Goal: Complete application form

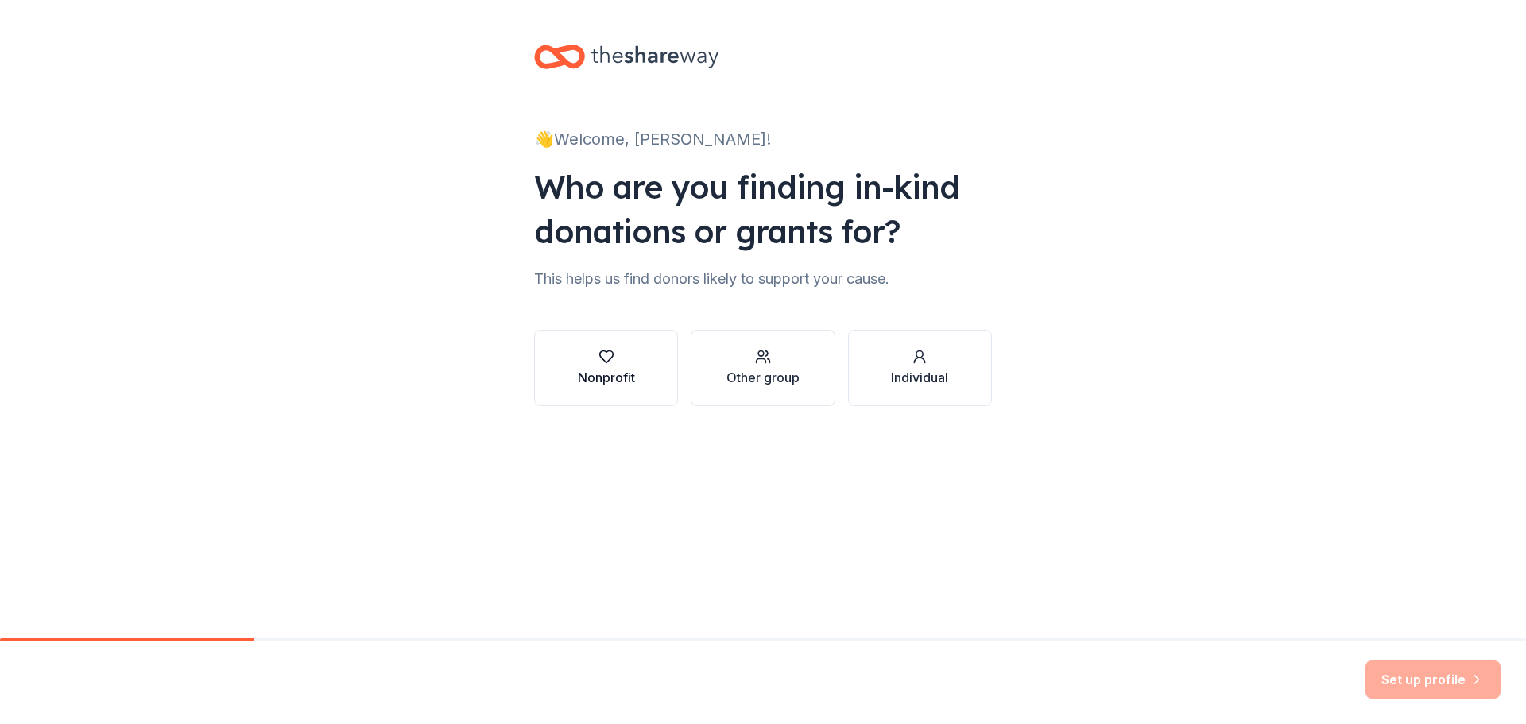
click at [618, 377] on div "Nonprofit" at bounding box center [606, 377] width 57 height 19
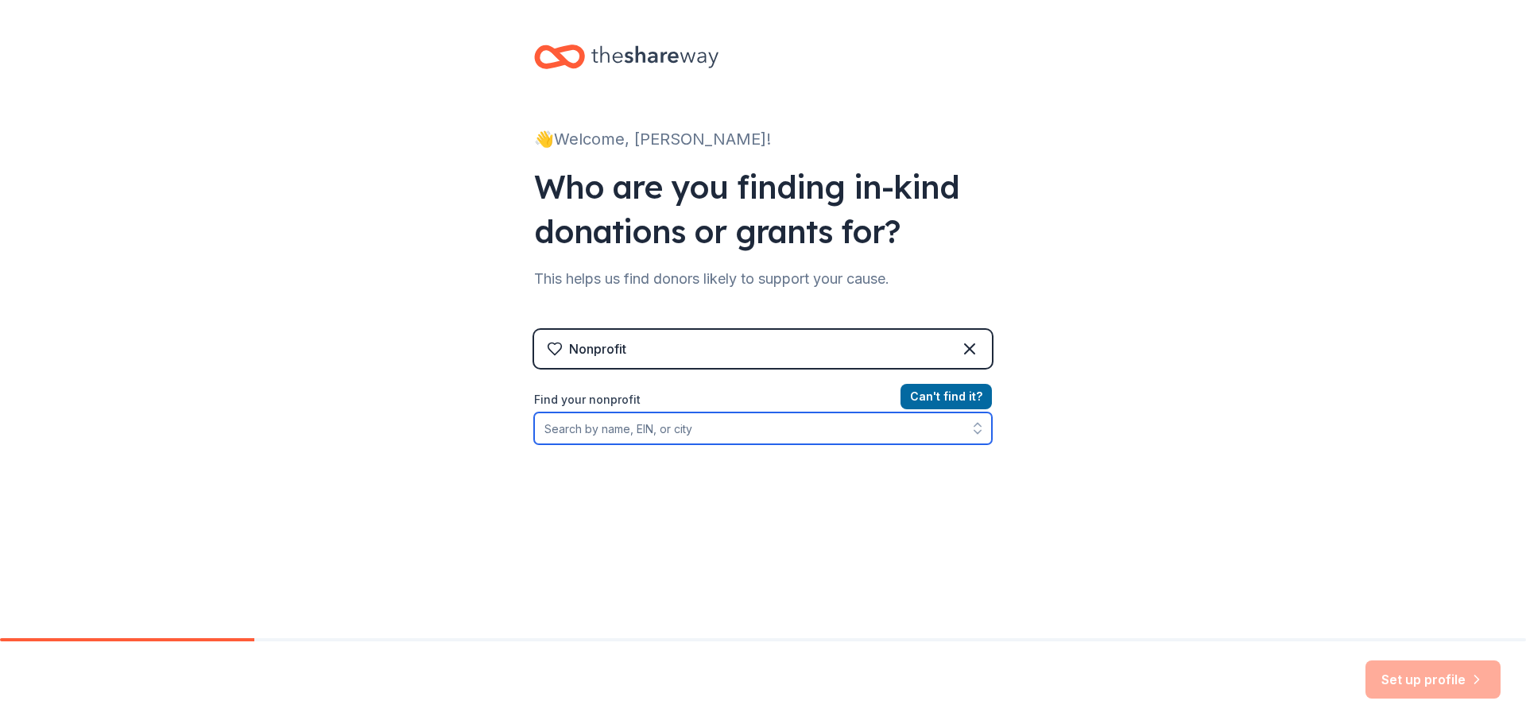
click at [633, 428] on input "Find your nonprofit" at bounding box center [763, 428] width 458 height 32
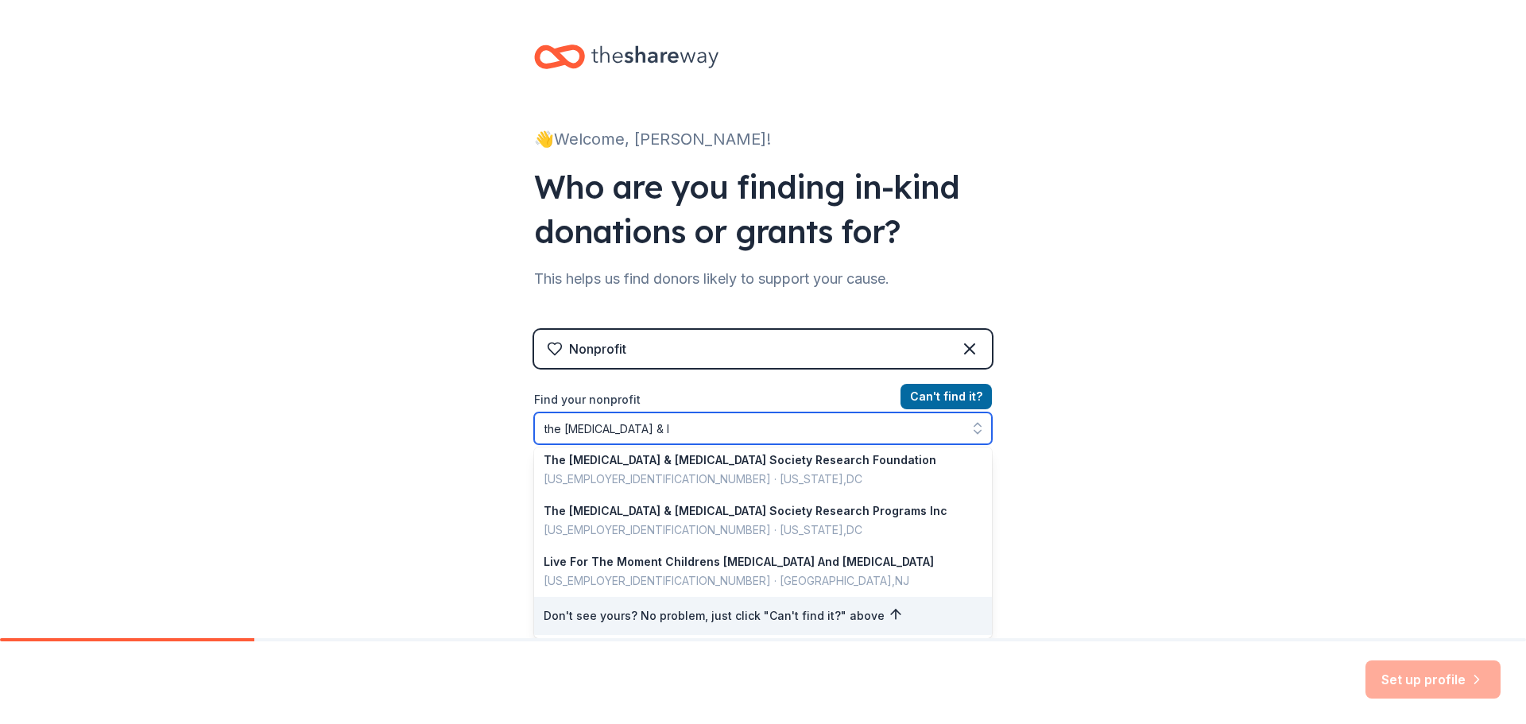
scroll to position [3, 0]
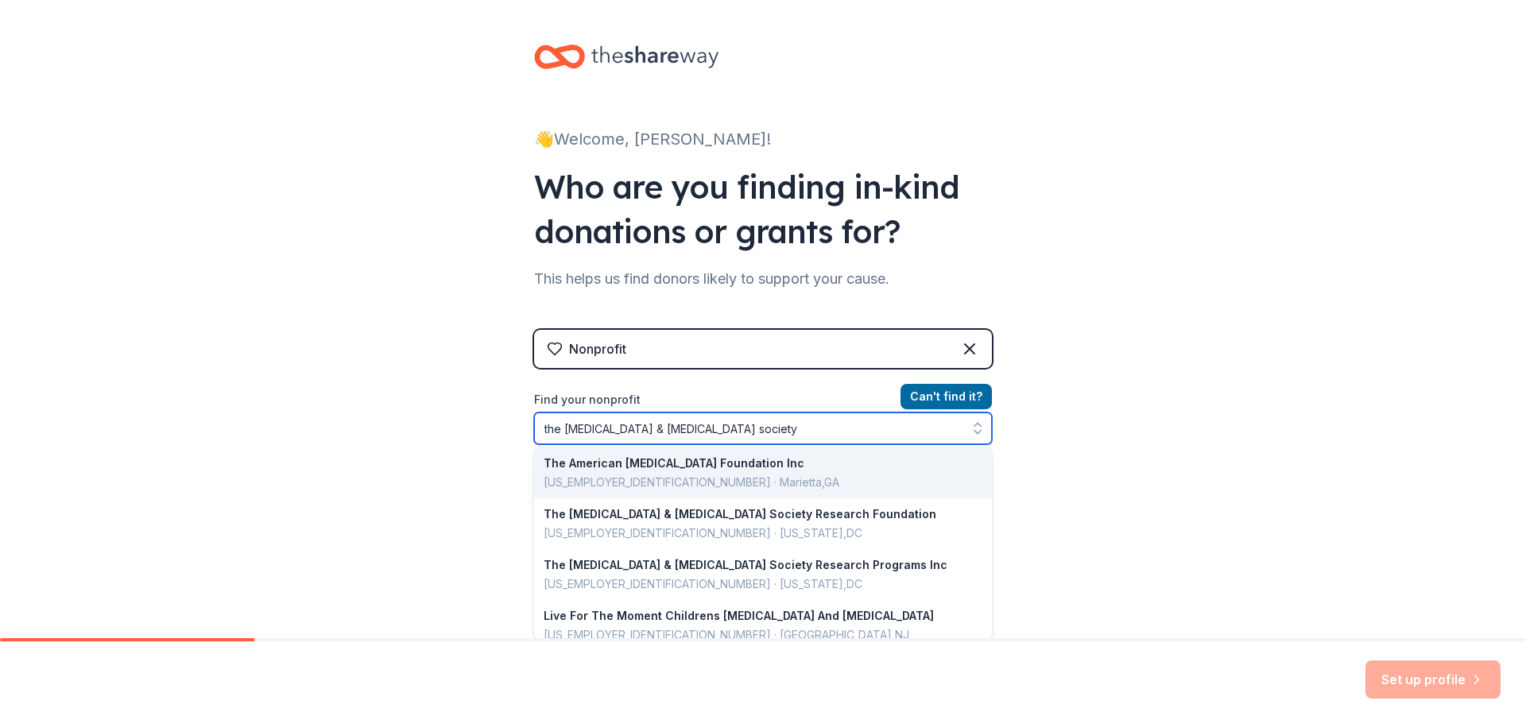
type input "the [MEDICAL_DATA] & [MEDICAL_DATA] society"
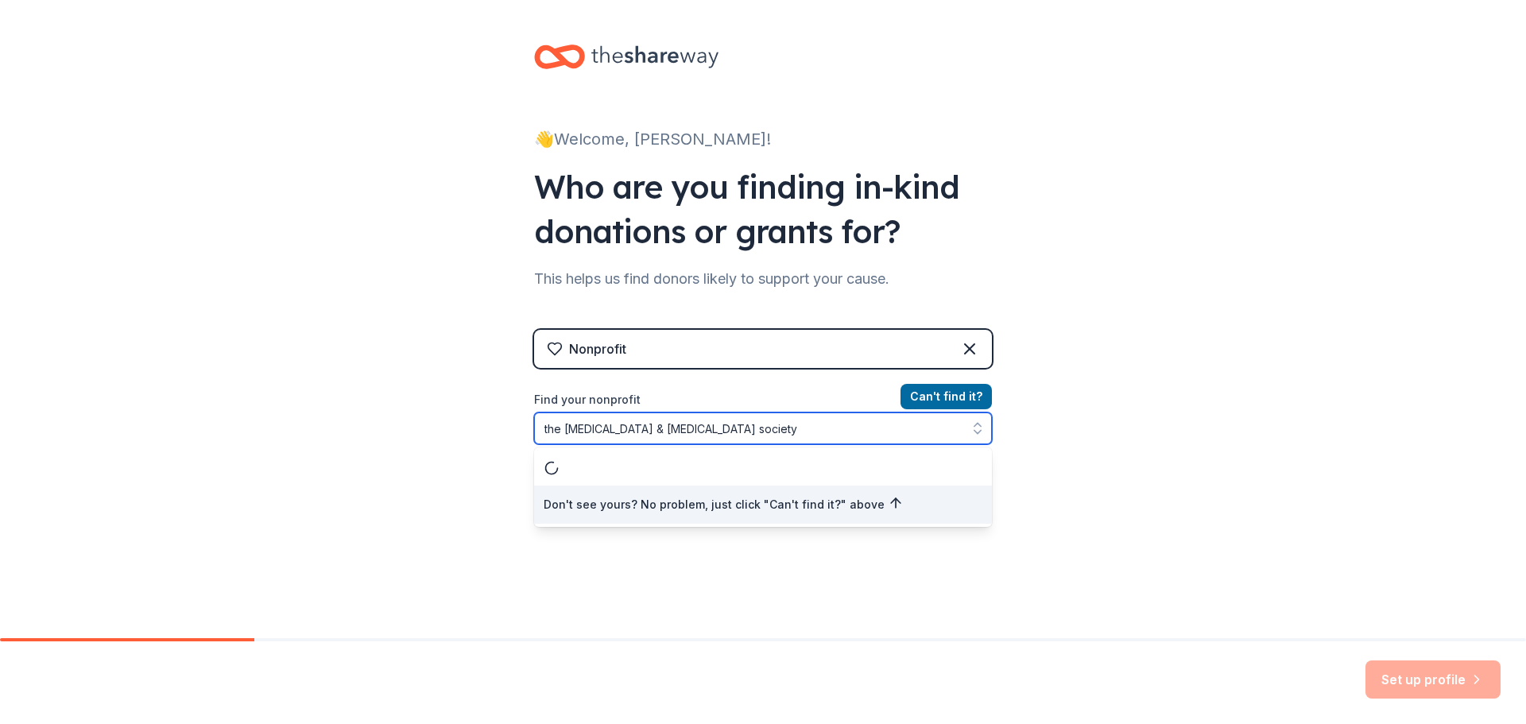
scroll to position [0, 0]
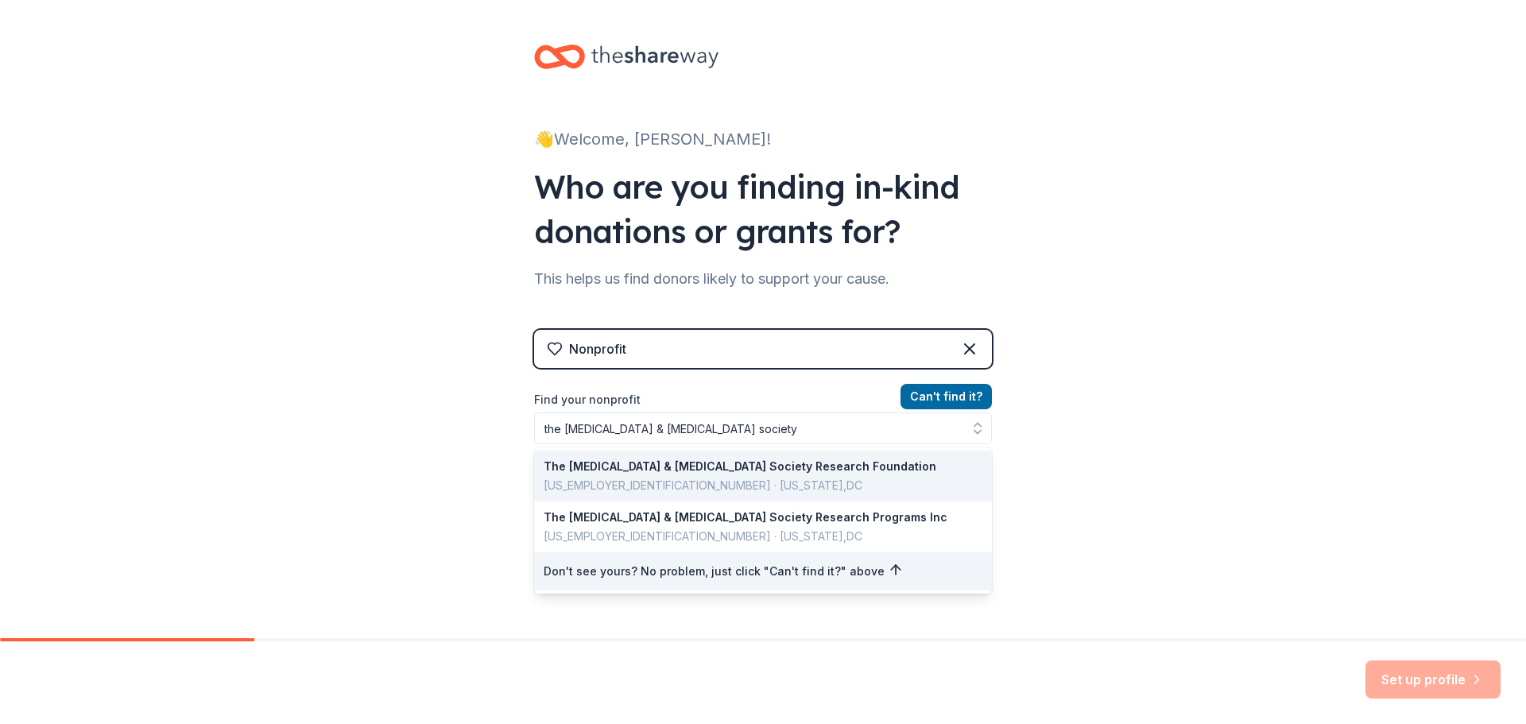
click at [1159, 418] on div "👋 Welcome, [PERSON_NAME]! Who are you finding in-kind donations or grants for? …" at bounding box center [763, 340] width 1526 height 680
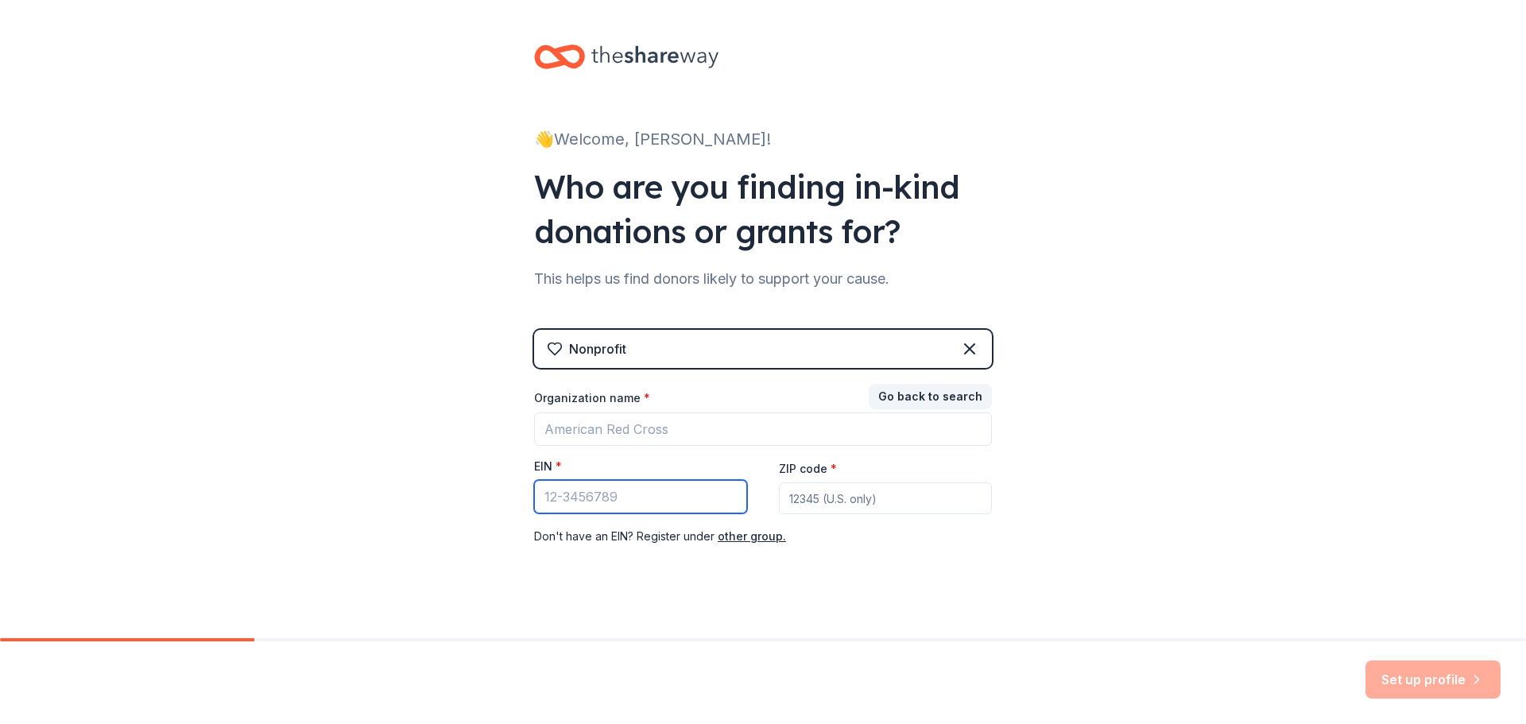
click at [606, 502] on input "EIN *" at bounding box center [640, 496] width 213 height 33
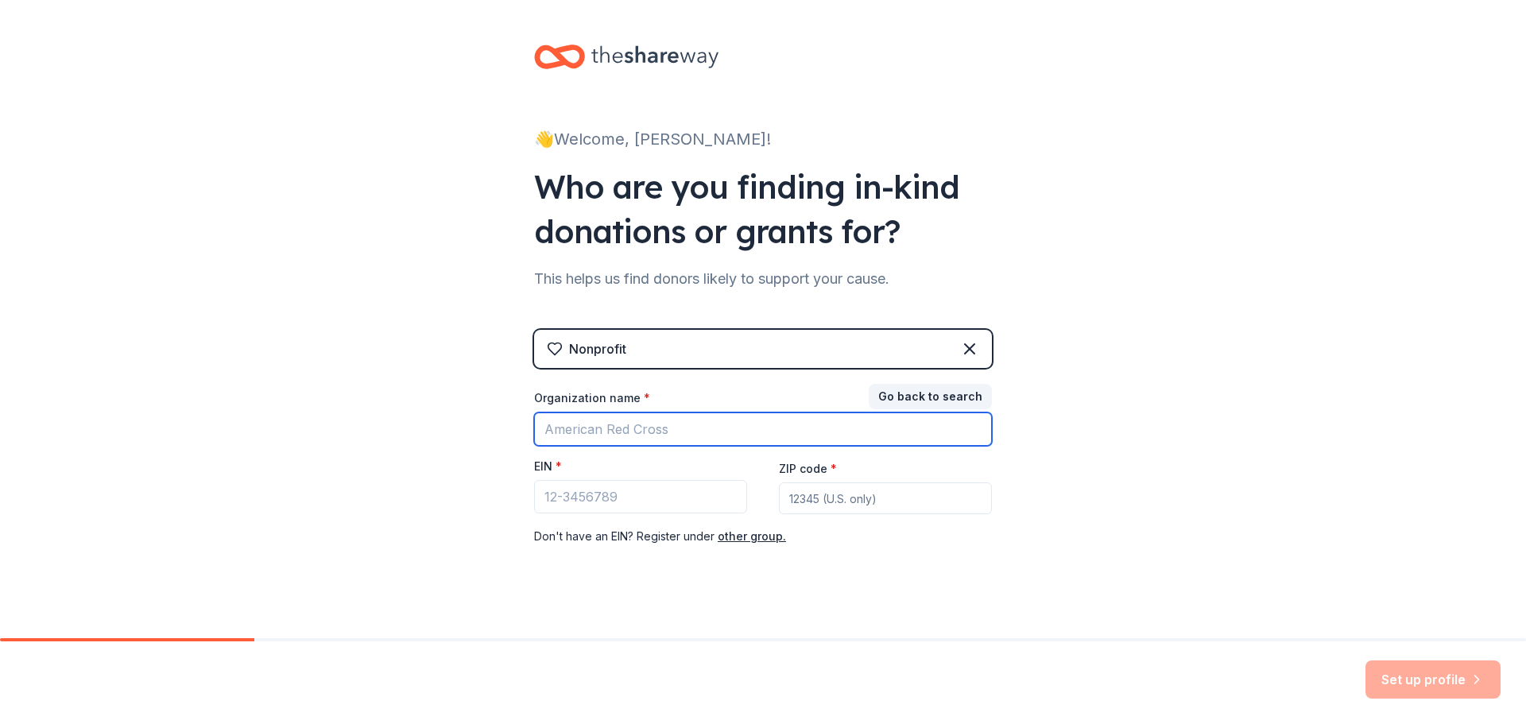
click at [662, 421] on input "Organization name *" at bounding box center [763, 428] width 458 height 33
type input "[MEDICAL_DATA] & [MEDICAL_DATA] Society"
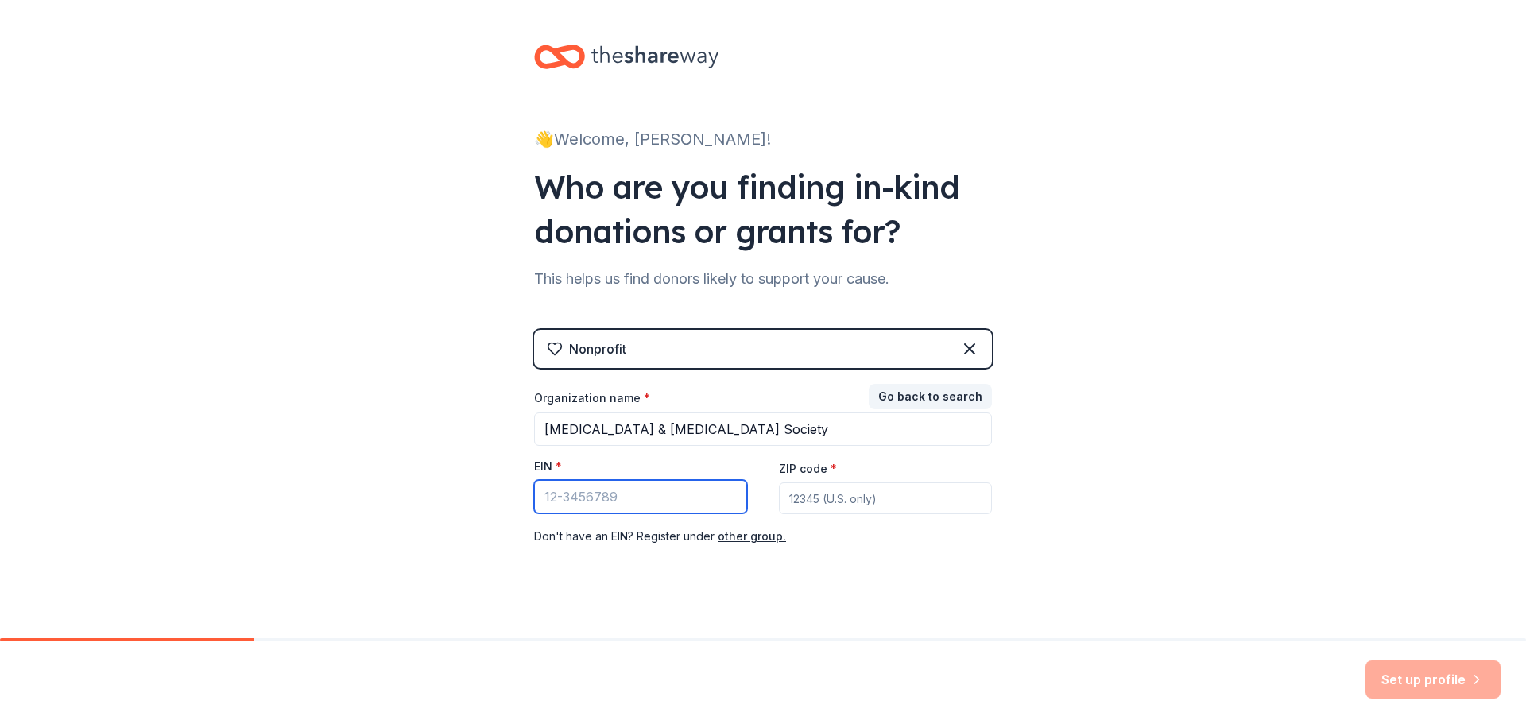
paste input "[US_EMPLOYER_IDENTIFICATION_NUMBER]"
type input "[US_EMPLOYER_IDENTIFICATION_NUMBER]"
click at [859, 505] on input "ZIP code *" at bounding box center [885, 498] width 213 height 32
type input "10087"
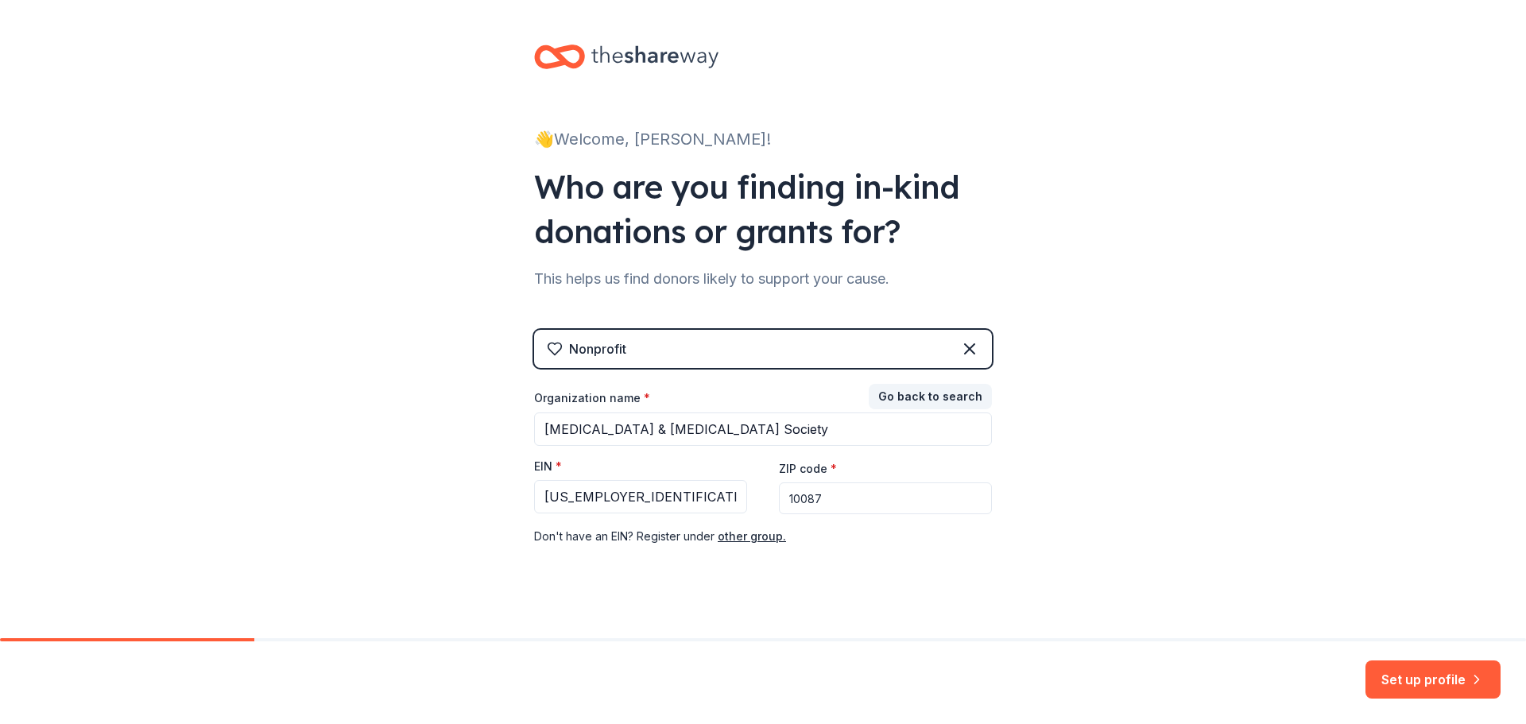
click at [824, 498] on input "10087" at bounding box center [885, 498] width 213 height 32
paste input
click at [864, 500] on input "ZIP code *" at bounding box center [885, 498] width 213 height 32
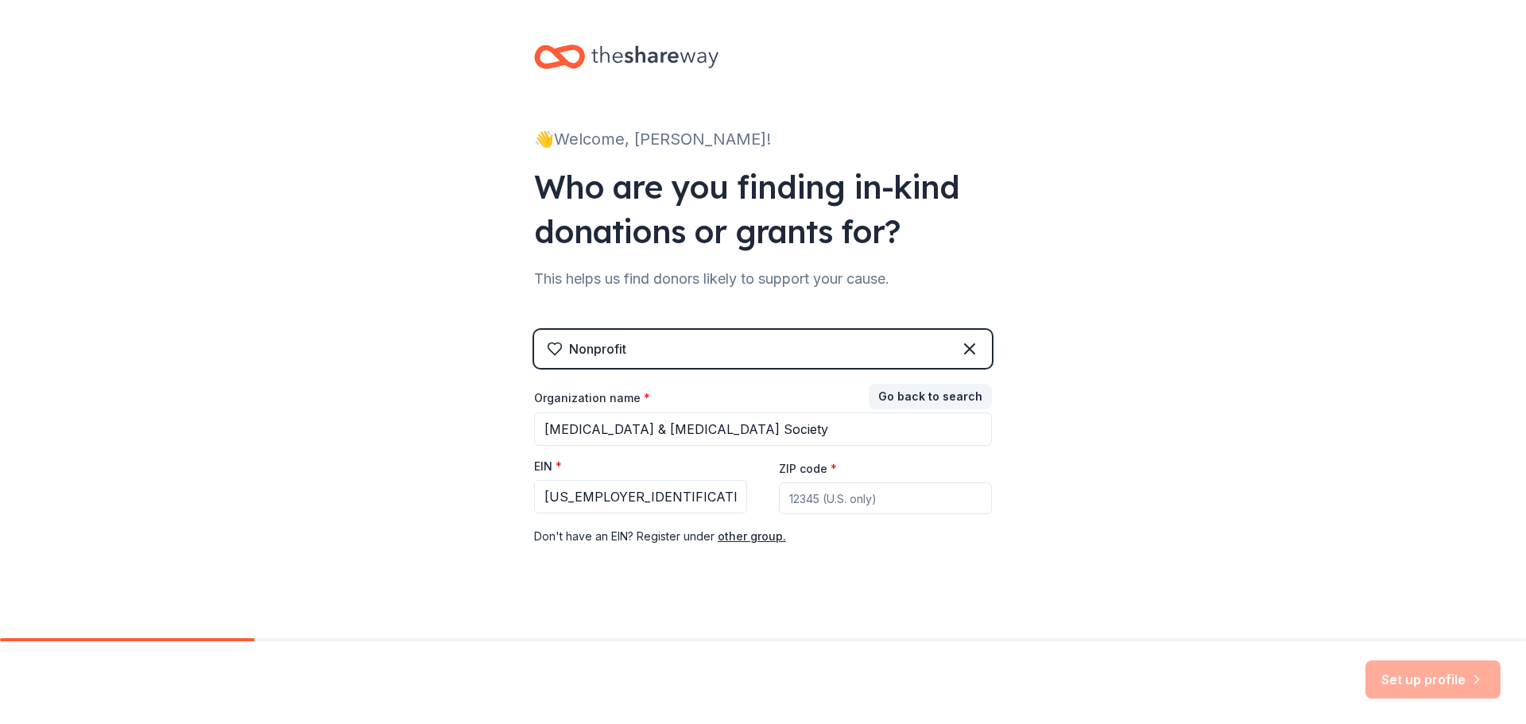
paste input
click at [853, 497] on input "ZIP code *" at bounding box center [885, 498] width 213 height 32
paste input
type input "20005"
click at [885, 575] on div "Nonprofit Go back to search Organization name * [MEDICAL_DATA] & [MEDICAL_DATA]…" at bounding box center [763, 454] width 458 height 248
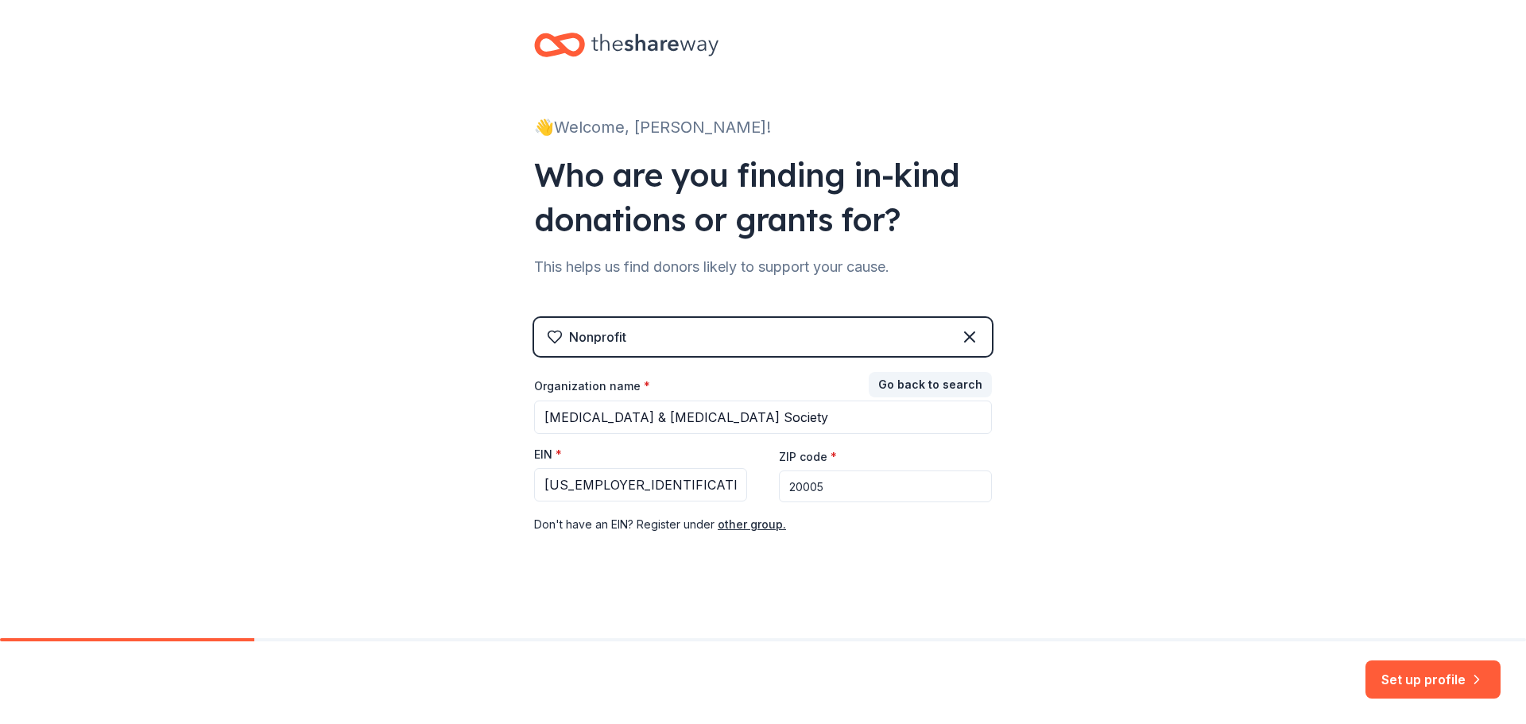
scroll to position [16, 0]
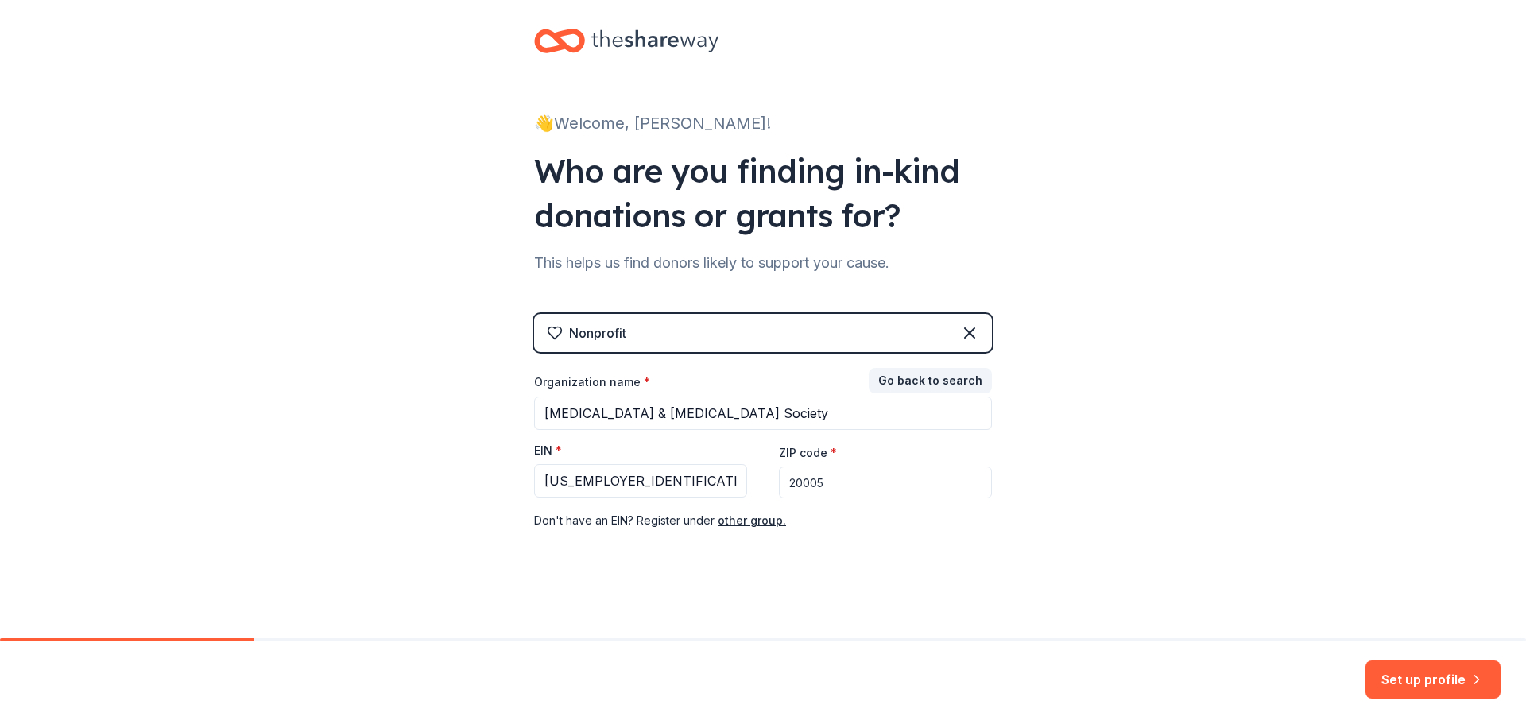
click at [1409, 700] on div "Set up profile" at bounding box center [763, 682] width 1526 height 83
click at [1410, 674] on button "Set up profile" at bounding box center [1432, 679] width 135 height 38
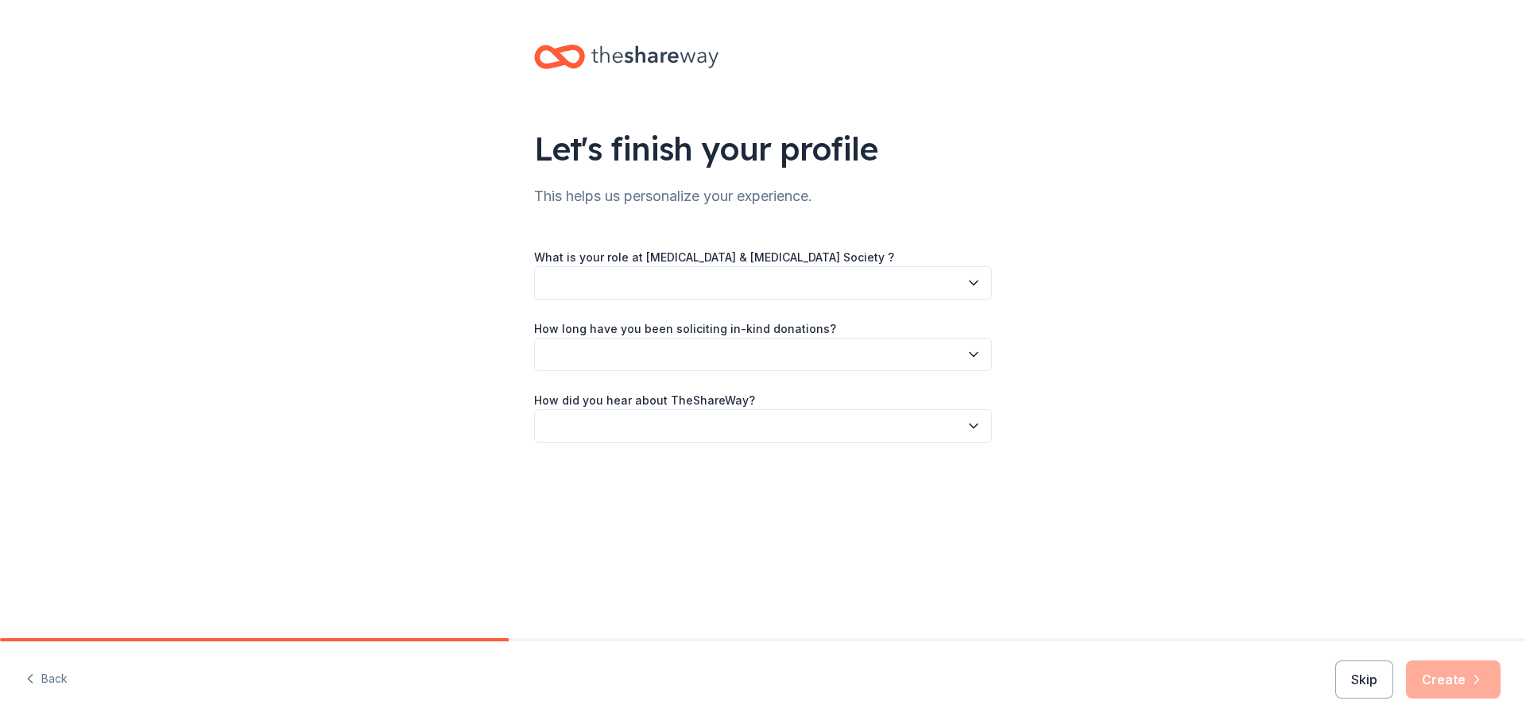
click at [659, 285] on button "button" at bounding box center [763, 282] width 458 height 33
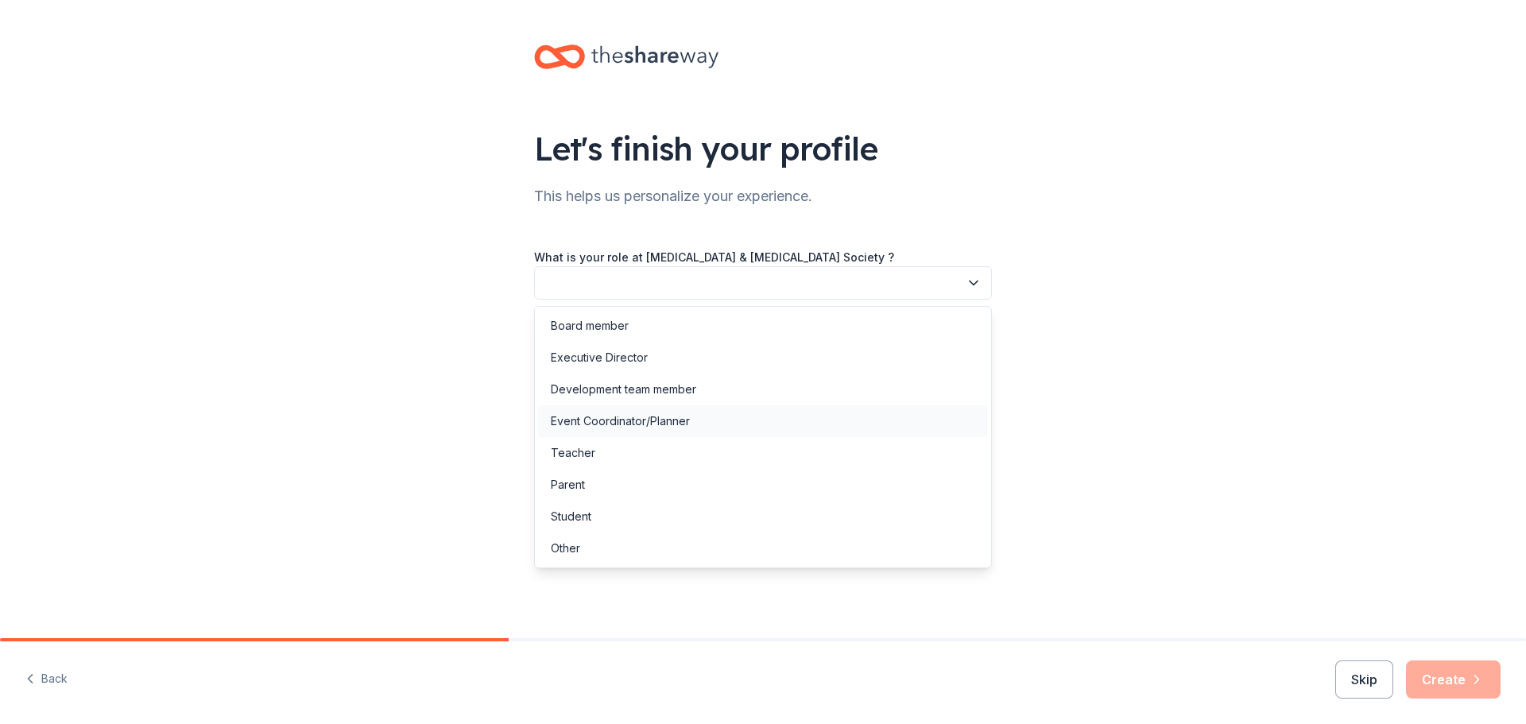
click at [662, 426] on div "Event Coordinator/Planner" at bounding box center [620, 421] width 139 height 19
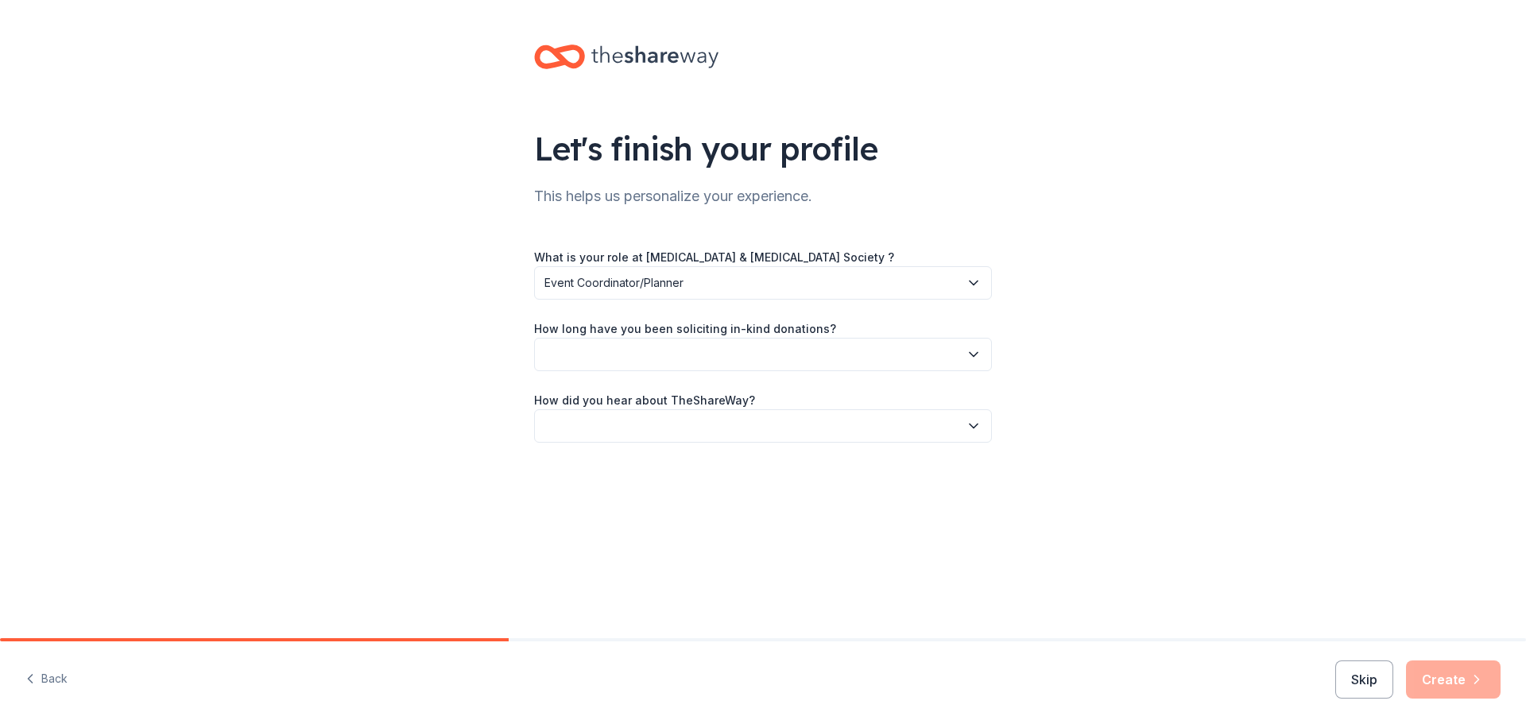
click at [645, 342] on button "button" at bounding box center [763, 354] width 458 height 33
click at [645, 398] on div "This is my first time!" at bounding box center [601, 397] width 101 height 19
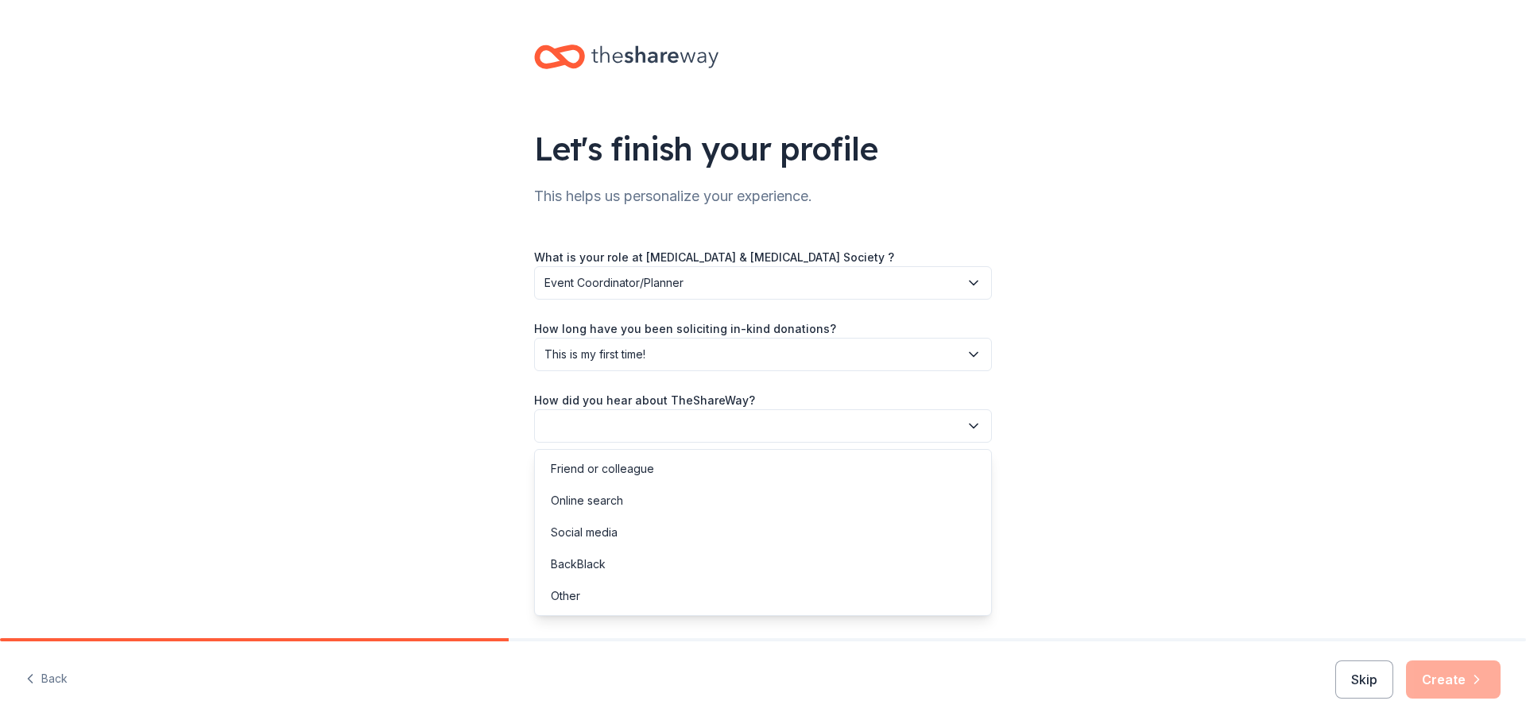
click at [663, 416] on button "button" at bounding box center [763, 425] width 458 height 33
click at [655, 462] on div "Friend or colleague" at bounding box center [763, 469] width 450 height 32
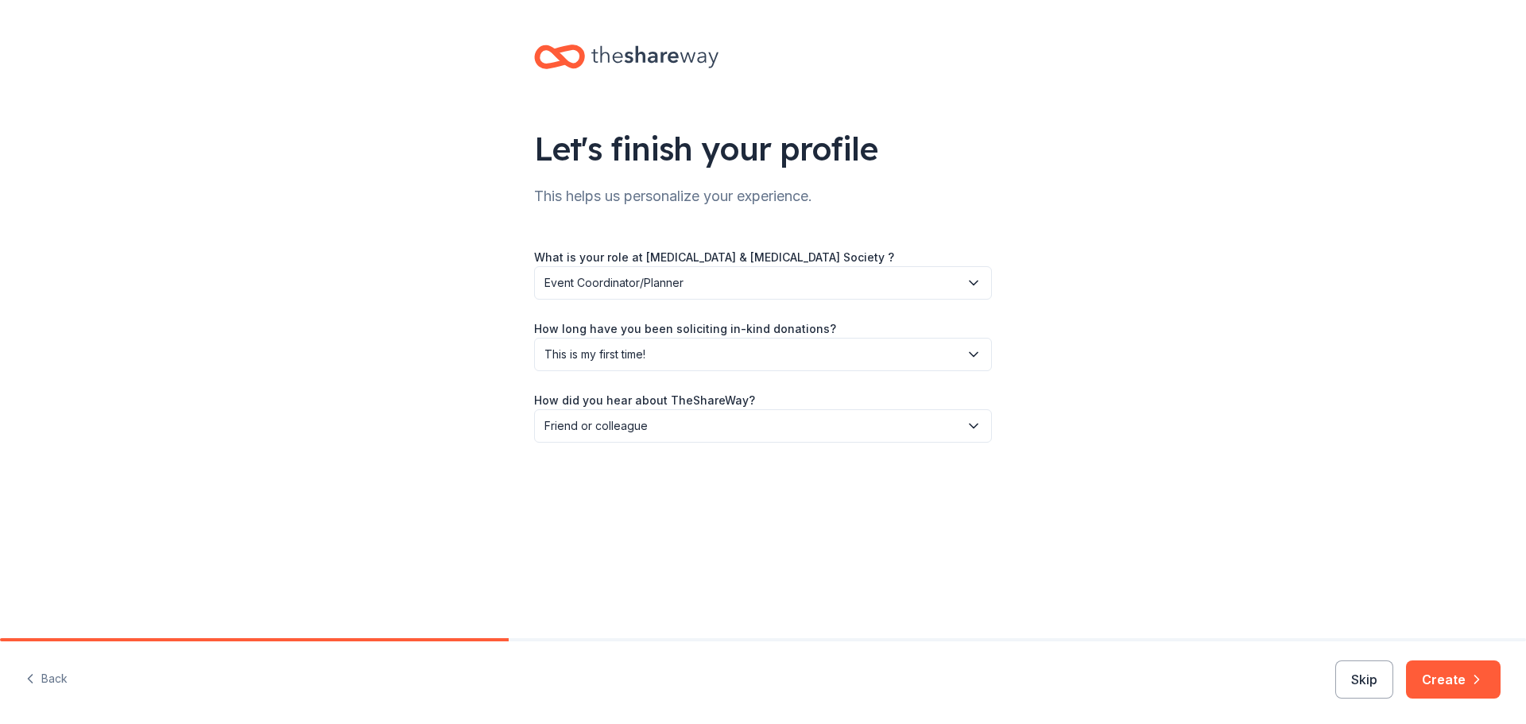
click at [1168, 488] on div "Let's finish your profile This helps us personalize your experience. What is yo…" at bounding box center [763, 259] width 1526 height 519
click at [1430, 697] on button "Create" at bounding box center [1453, 679] width 95 height 38
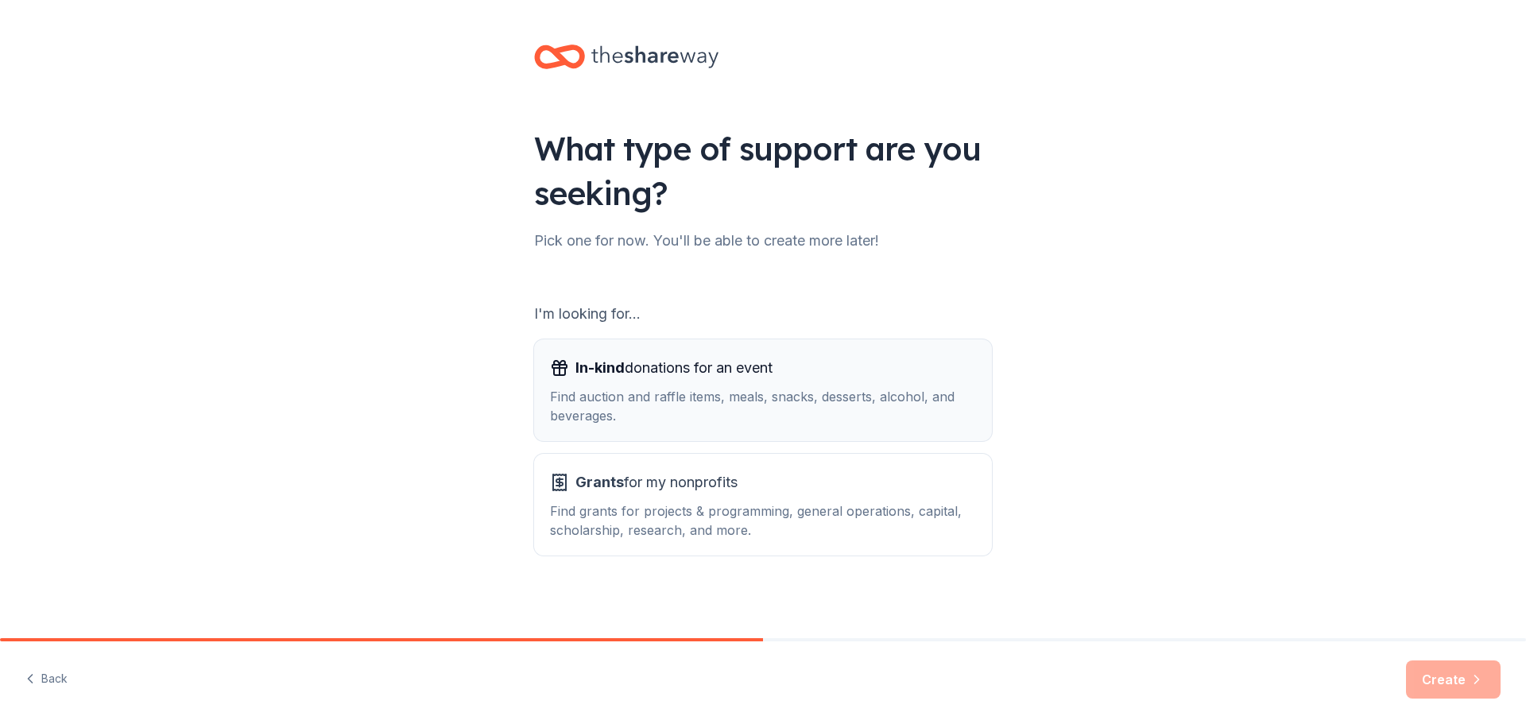
click at [768, 383] on div "In-kind donations for an event Find auction and raffle items, meals, snacks, de…" at bounding box center [763, 390] width 426 height 70
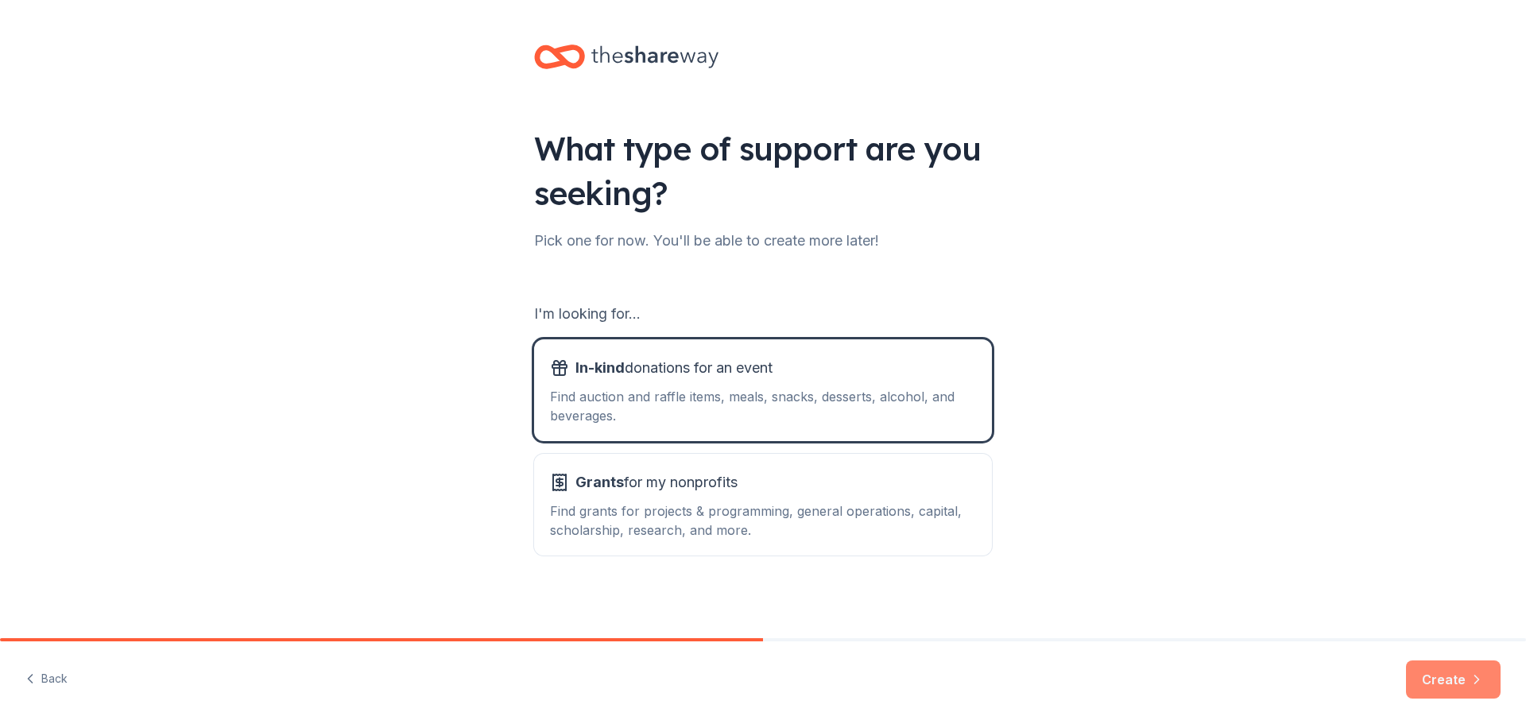
click at [1457, 677] on button "Create" at bounding box center [1453, 679] width 95 height 38
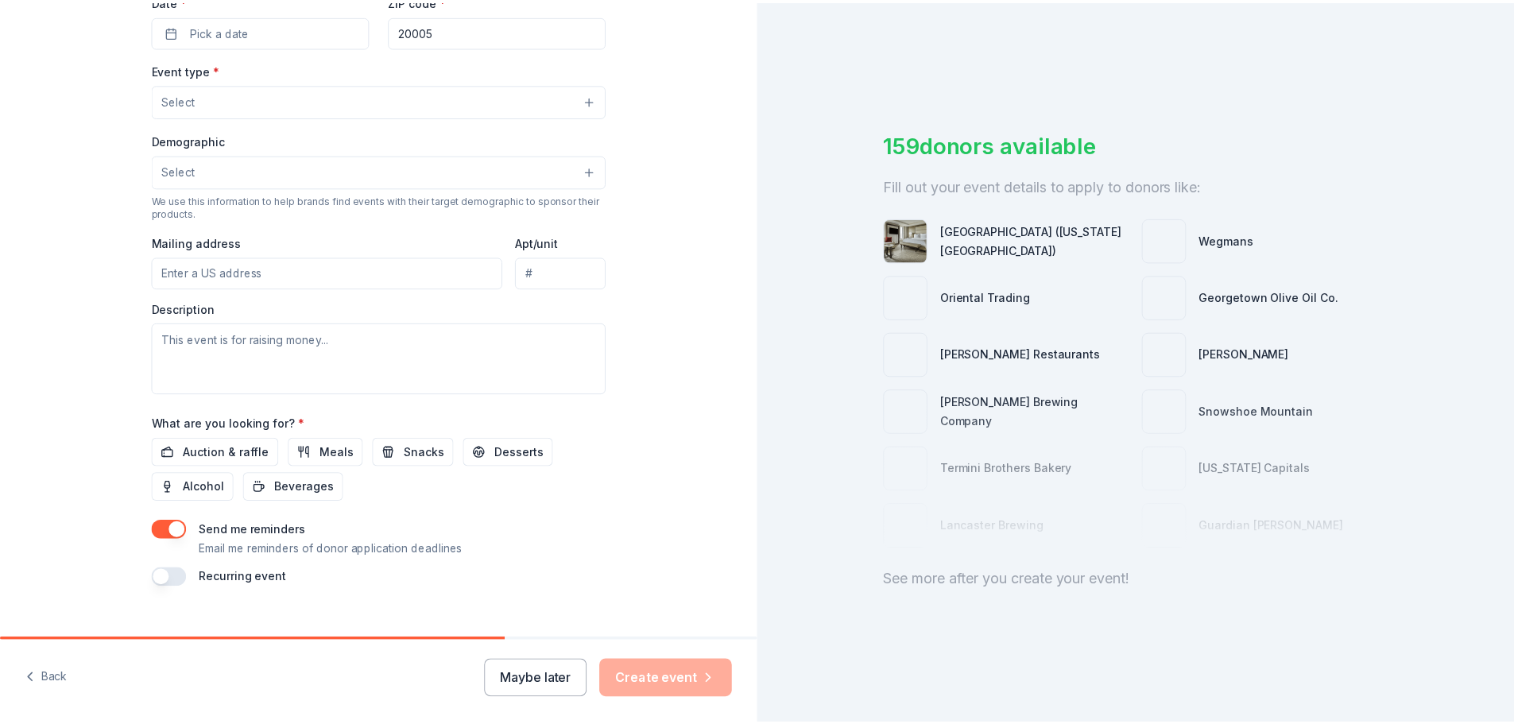
scroll to position [397, 0]
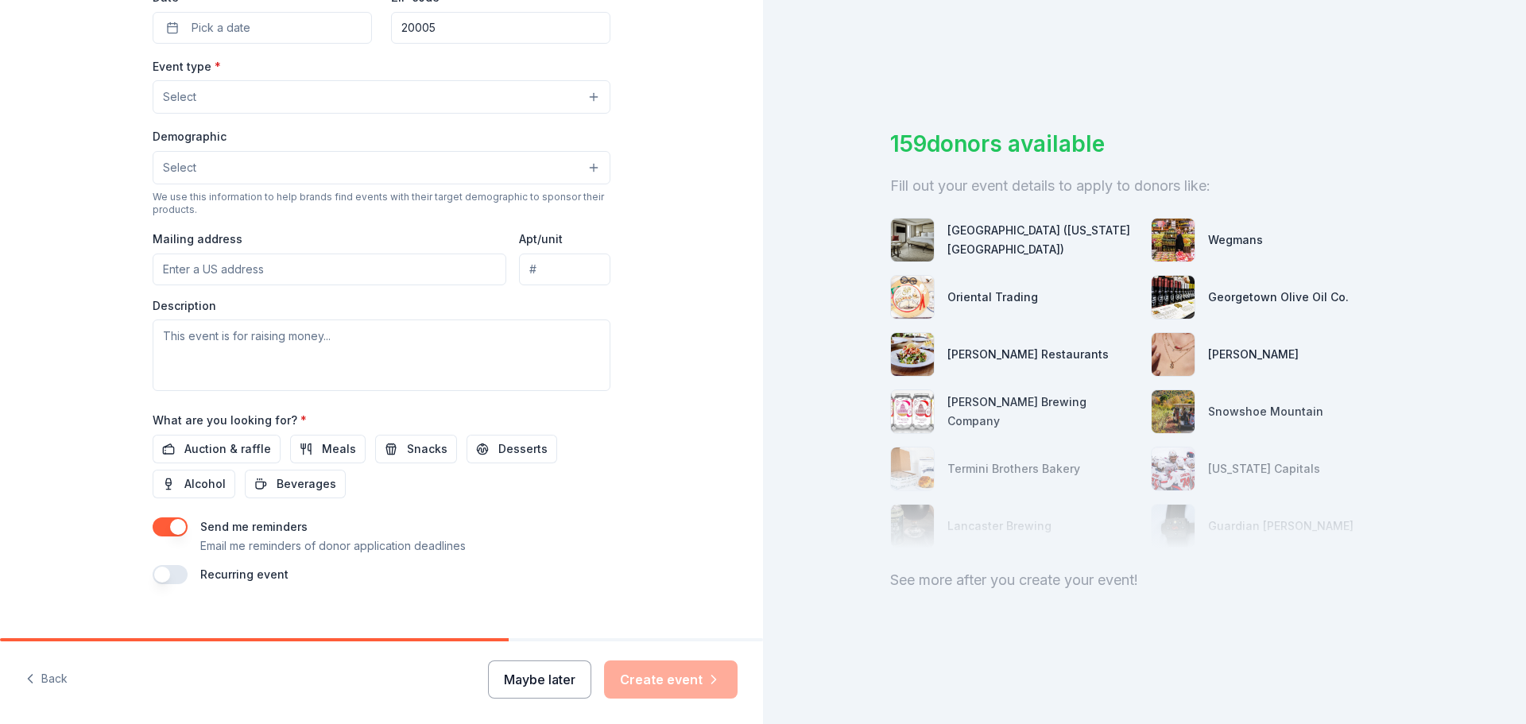
click at [563, 668] on button "Maybe later" at bounding box center [539, 679] width 103 height 38
click at [530, 676] on button "Maybe later" at bounding box center [539, 679] width 103 height 38
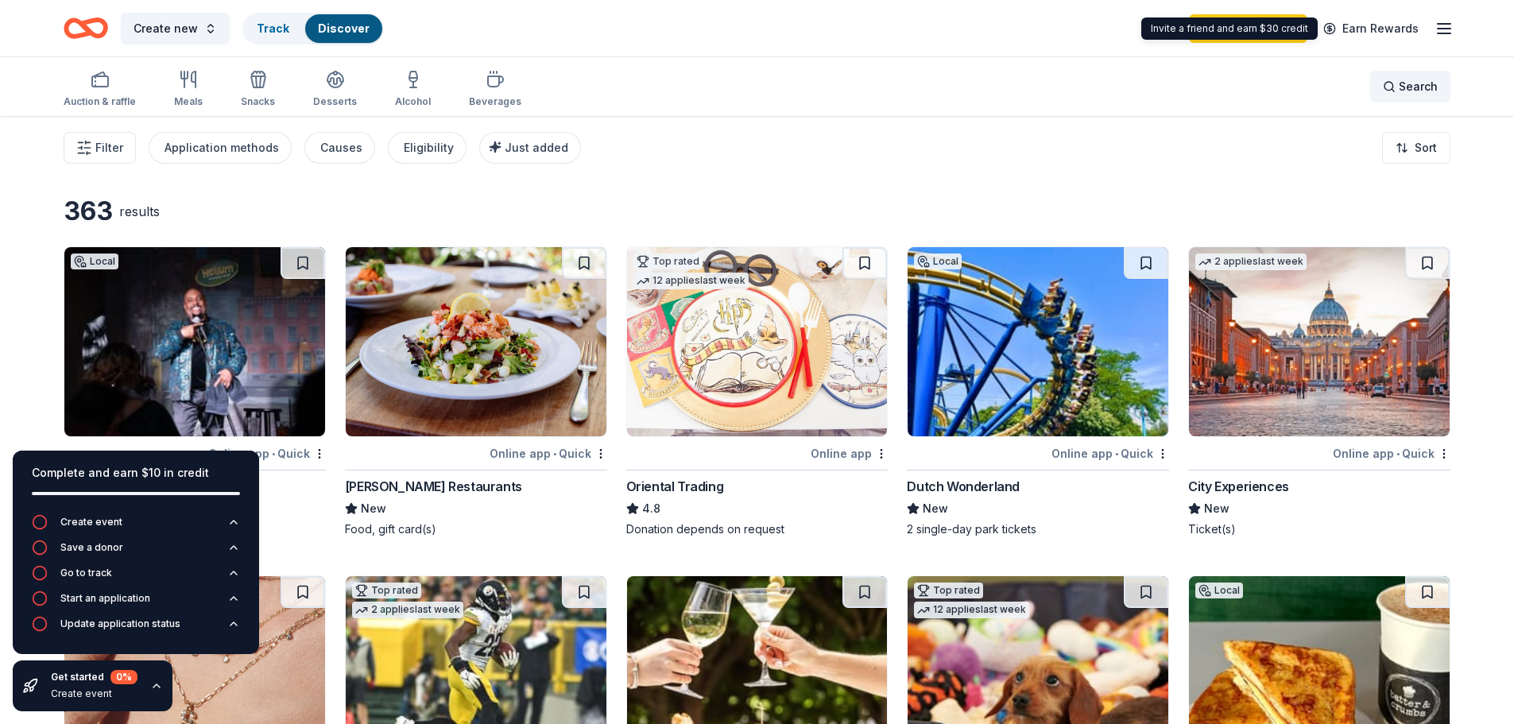
click at [1394, 87] on div "Search" at bounding box center [1410, 86] width 55 height 19
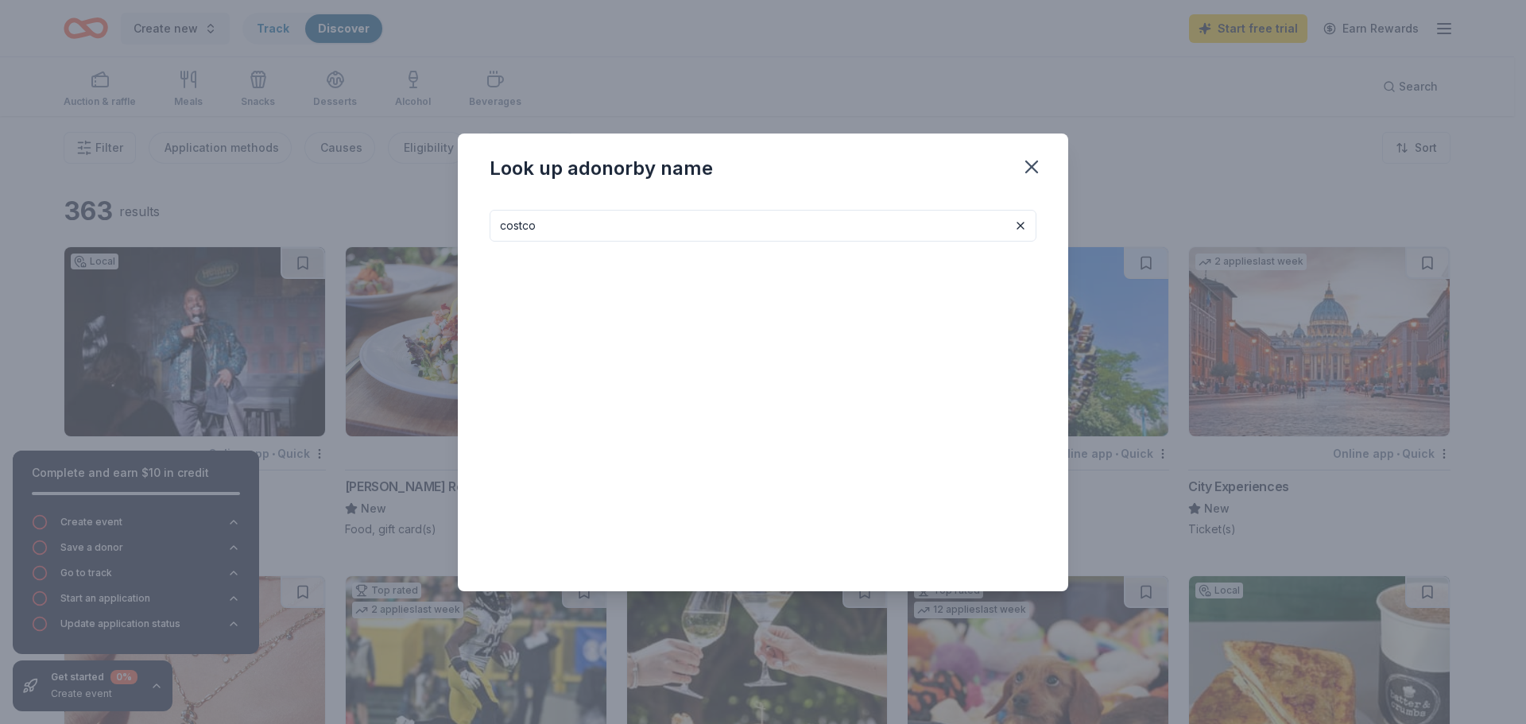
type input "costco"
click at [655, 242] on div "Costco Monetary grants, no greater than 10% of program's overall budget" at bounding box center [763, 280] width 547 height 76
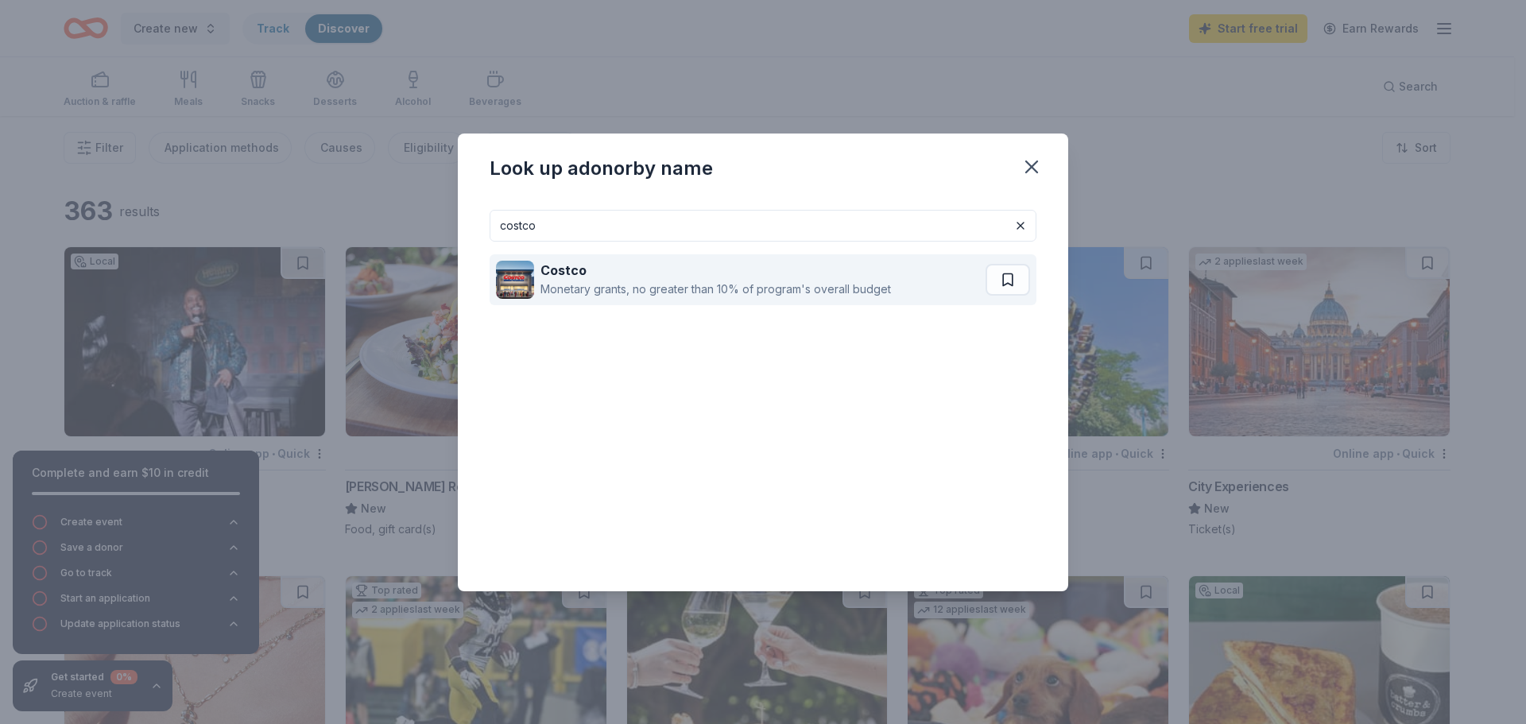
click at [667, 273] on div "Costco" at bounding box center [715, 270] width 350 height 19
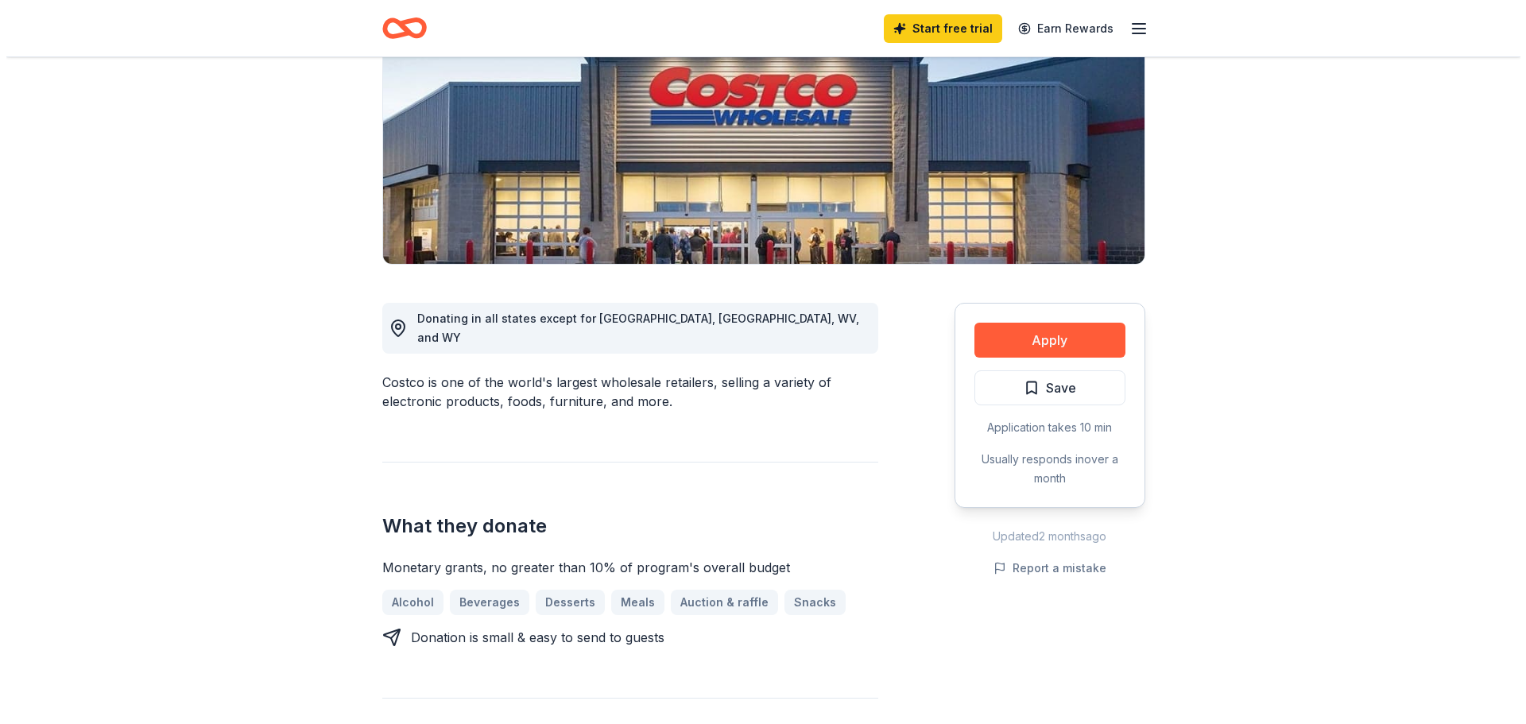
scroll to position [238, 0]
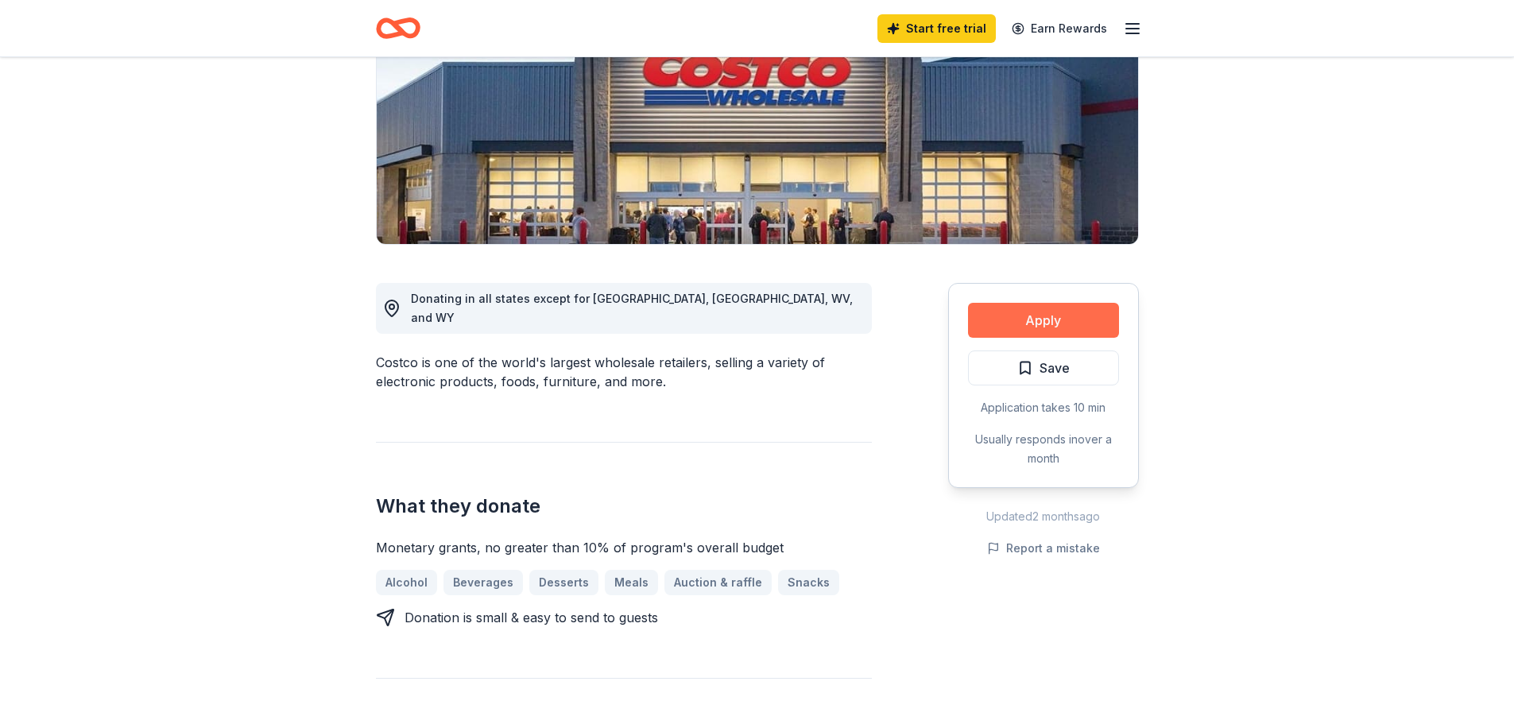
click at [1005, 311] on button "Apply" at bounding box center [1043, 320] width 151 height 35
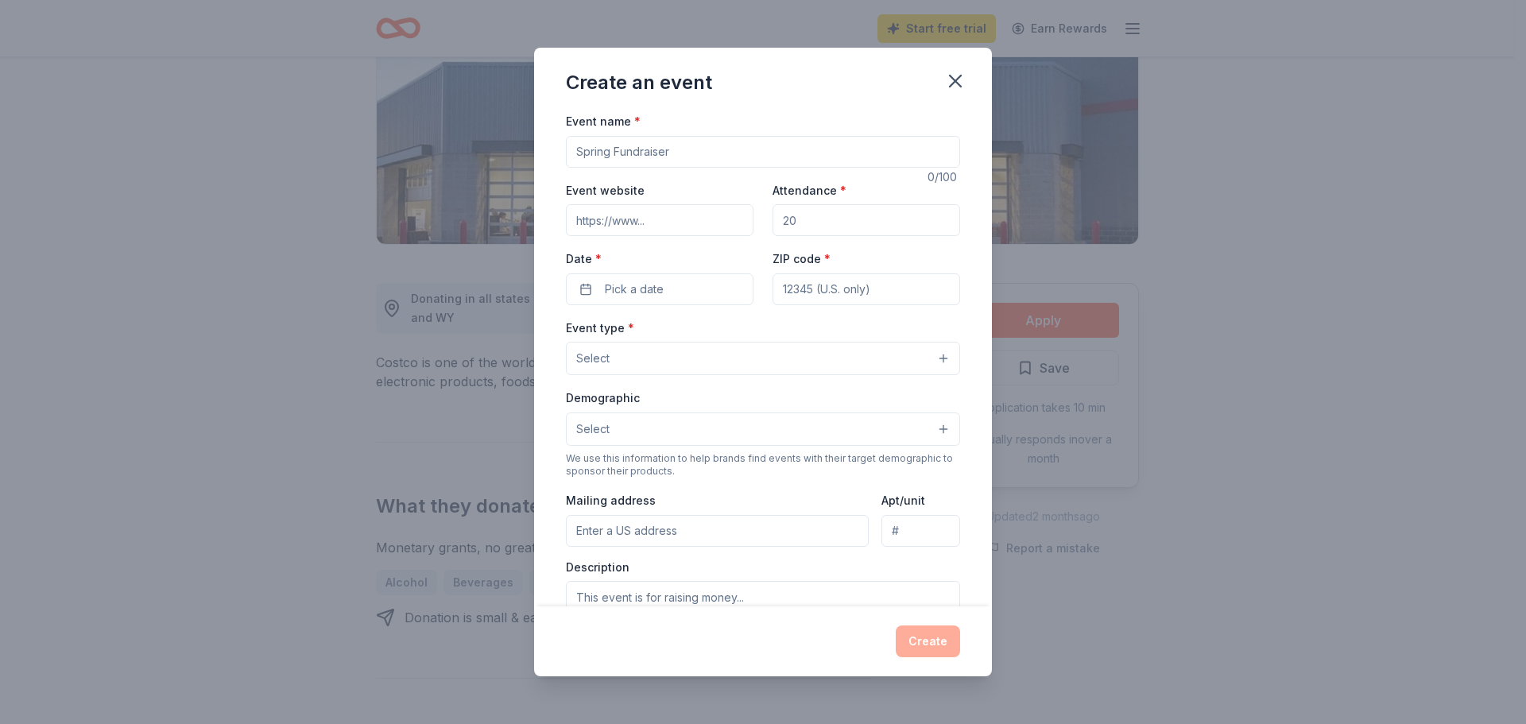
click at [701, 149] on input "Event name *" at bounding box center [763, 152] width 394 height 32
type input "Light the Night"
paste input "https://www.lightthenight.org/events/philadelphia"
type input "https://www.lightthenight.org/events/philadelphia"
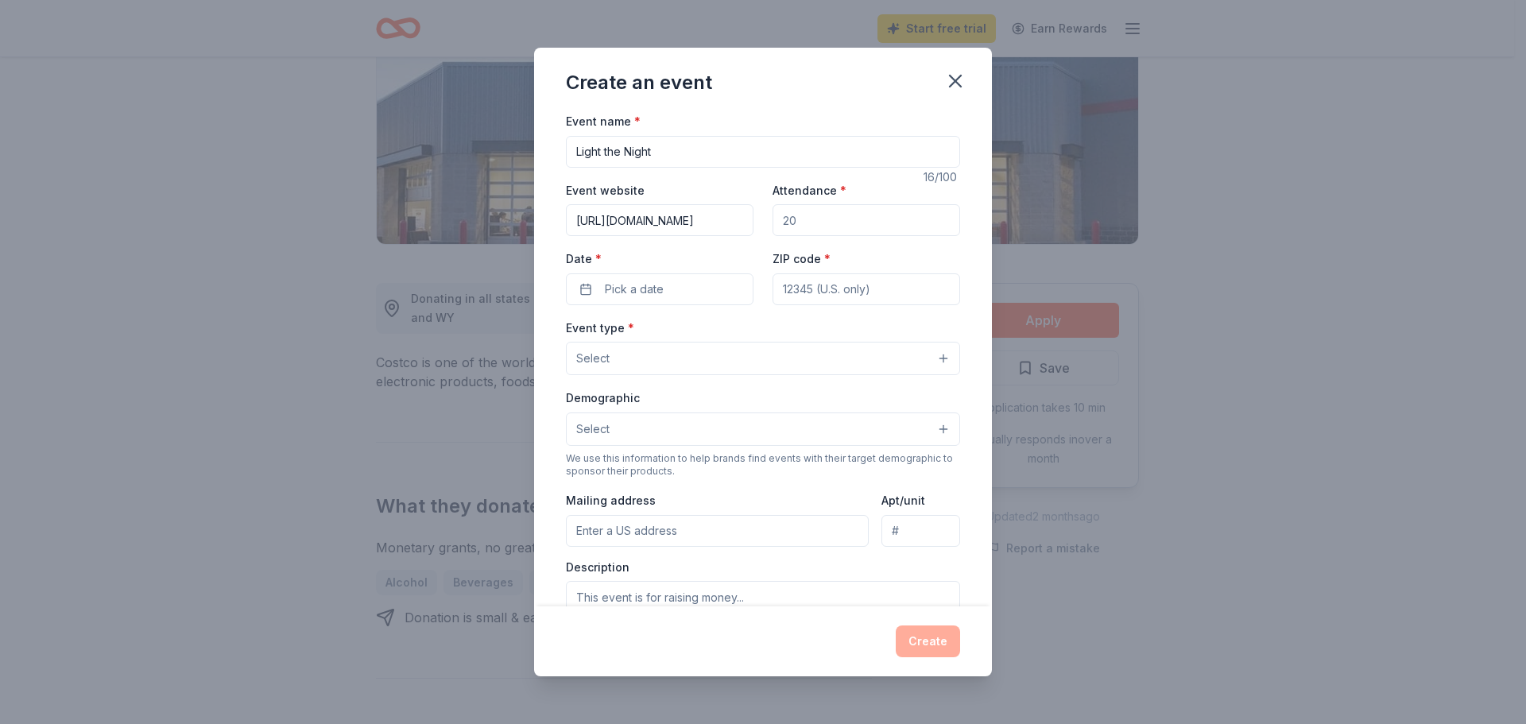
scroll to position [0, 0]
click at [862, 210] on input "Attendance *" at bounding box center [867, 220] width 188 height 32
type input "2500"
click at [670, 298] on button "Pick a date" at bounding box center [660, 289] width 188 height 32
click at [746, 326] on button "Go to next month" at bounding box center [742, 331] width 22 height 22
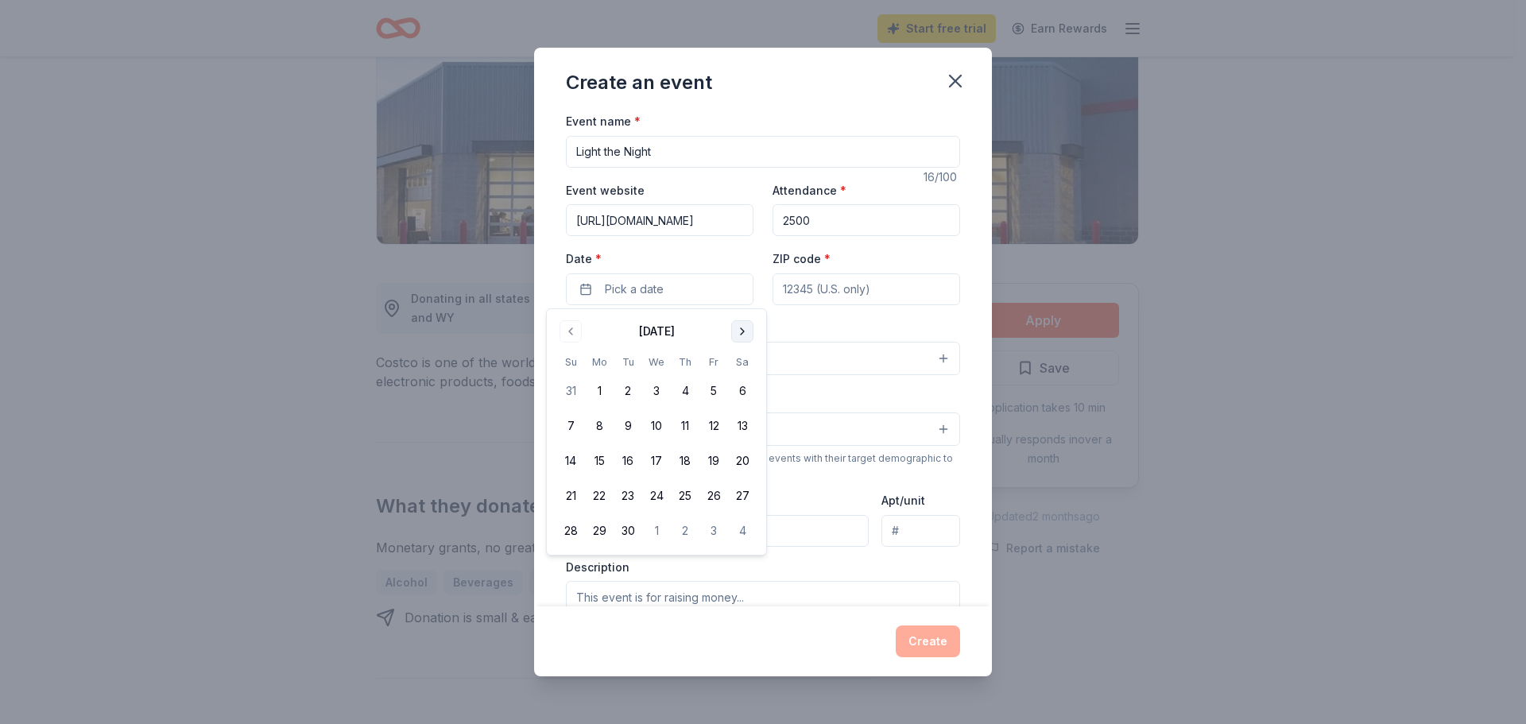
click at [746, 326] on button "Go to next month" at bounding box center [742, 331] width 22 height 22
drag, startPoint x: 741, startPoint y: 495, endPoint x: 763, endPoint y: 462, distance: 40.1
click at [742, 494] on button "25" at bounding box center [742, 496] width 29 height 29
click at [801, 284] on input "ZIP code *" at bounding box center [867, 289] width 188 height 32
type input "19107"
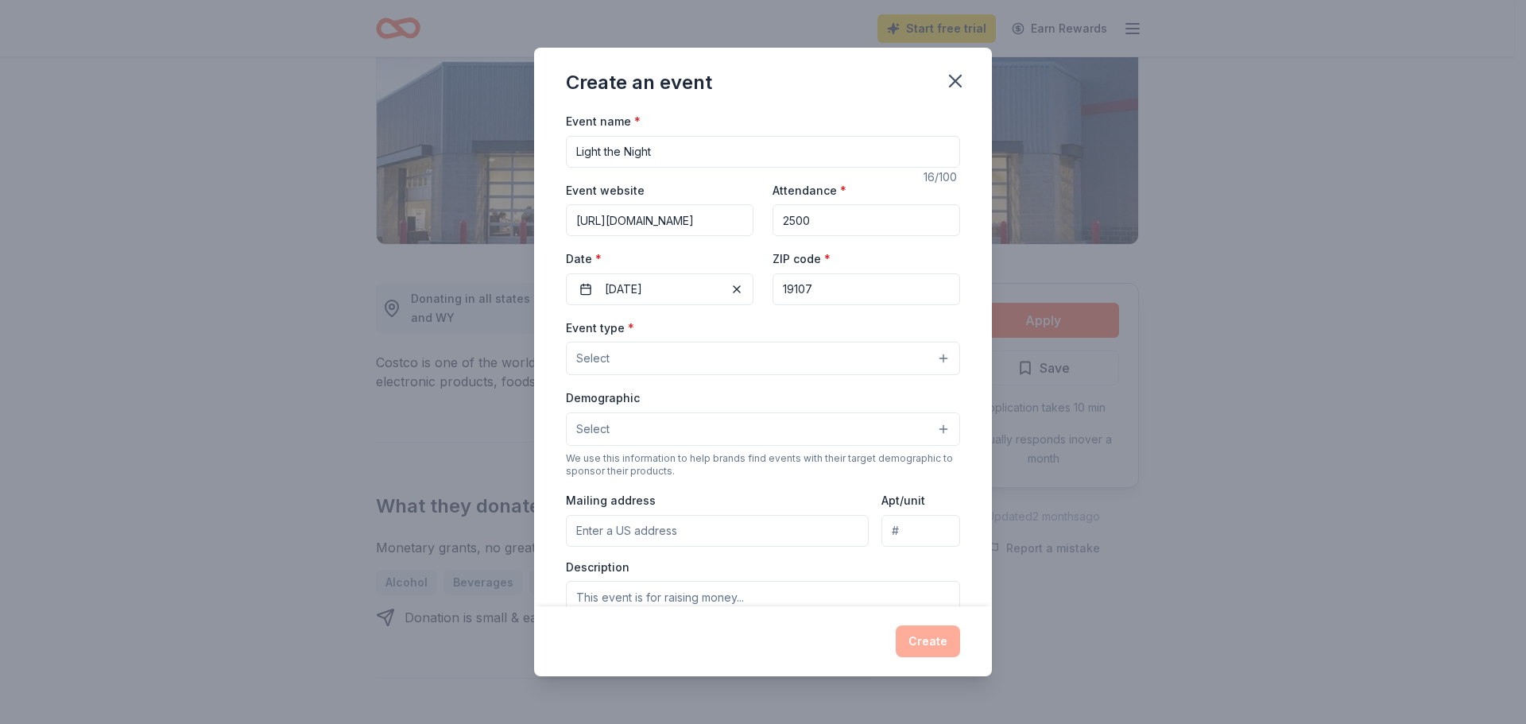
click at [710, 357] on button "Select" at bounding box center [763, 358] width 394 height 33
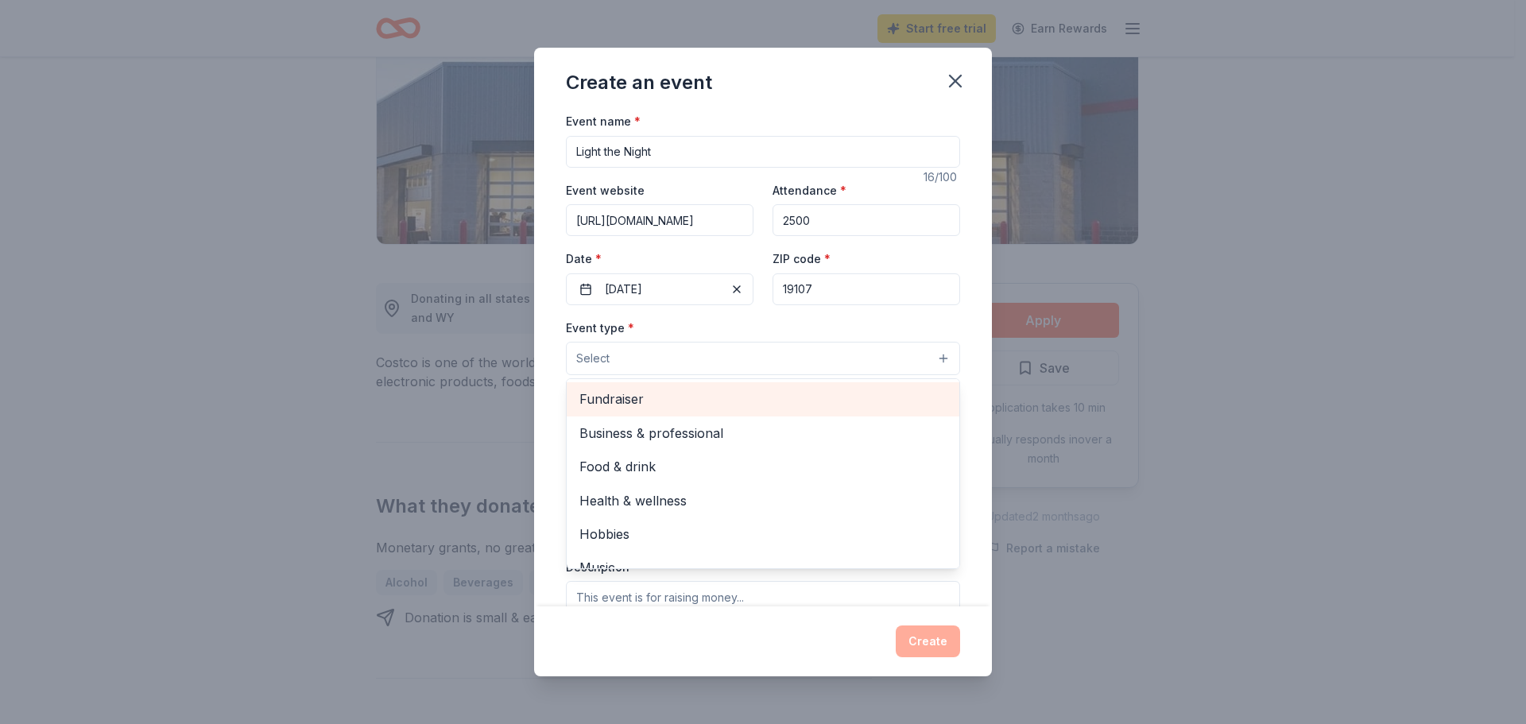
drag, startPoint x: 660, startPoint y: 399, endPoint x: 643, endPoint y: 407, distance: 18.5
click at [643, 407] on span "Fundraiser" at bounding box center [762, 399] width 367 height 21
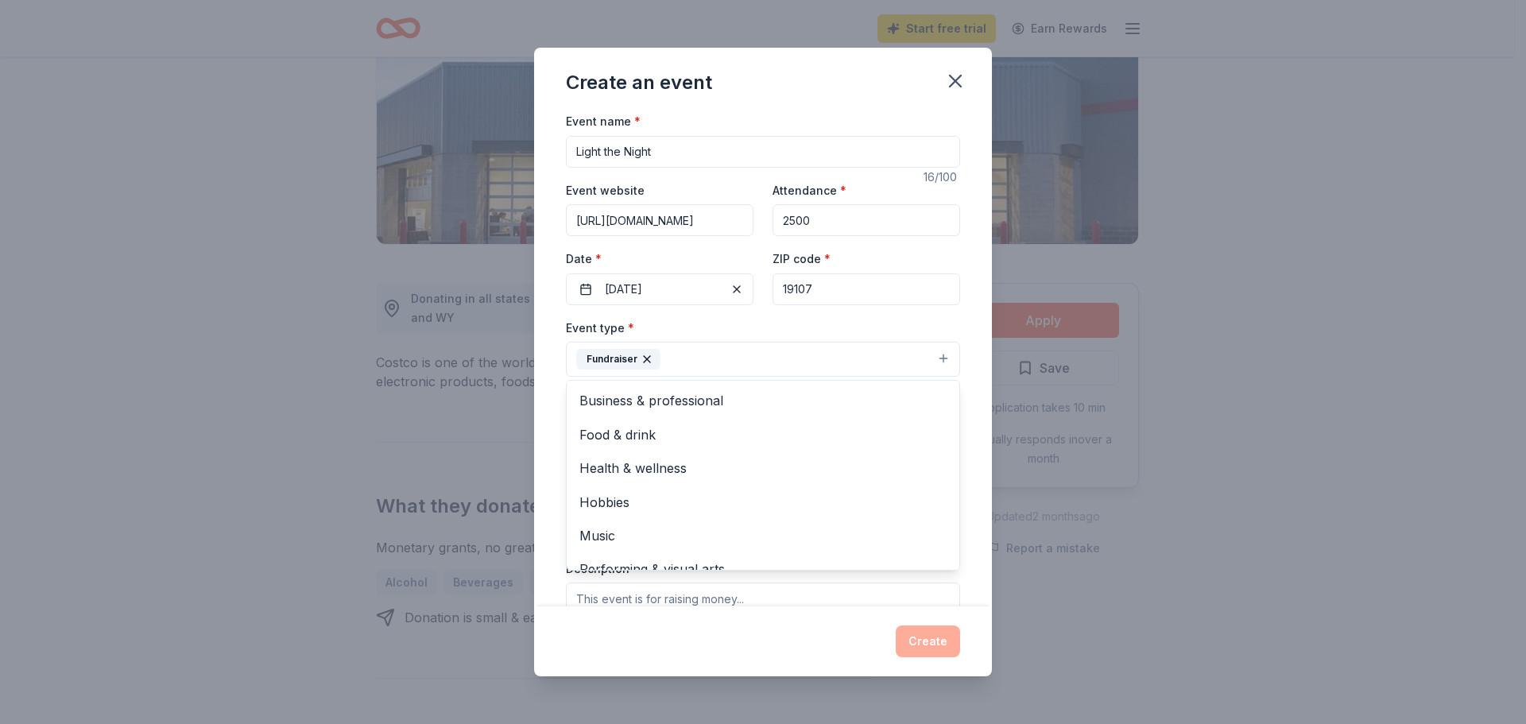
click at [729, 308] on div "Event name * Light the Night 16 /100 Event website https://www.lightthenight.or…" at bounding box center [763, 479] width 394 height 736
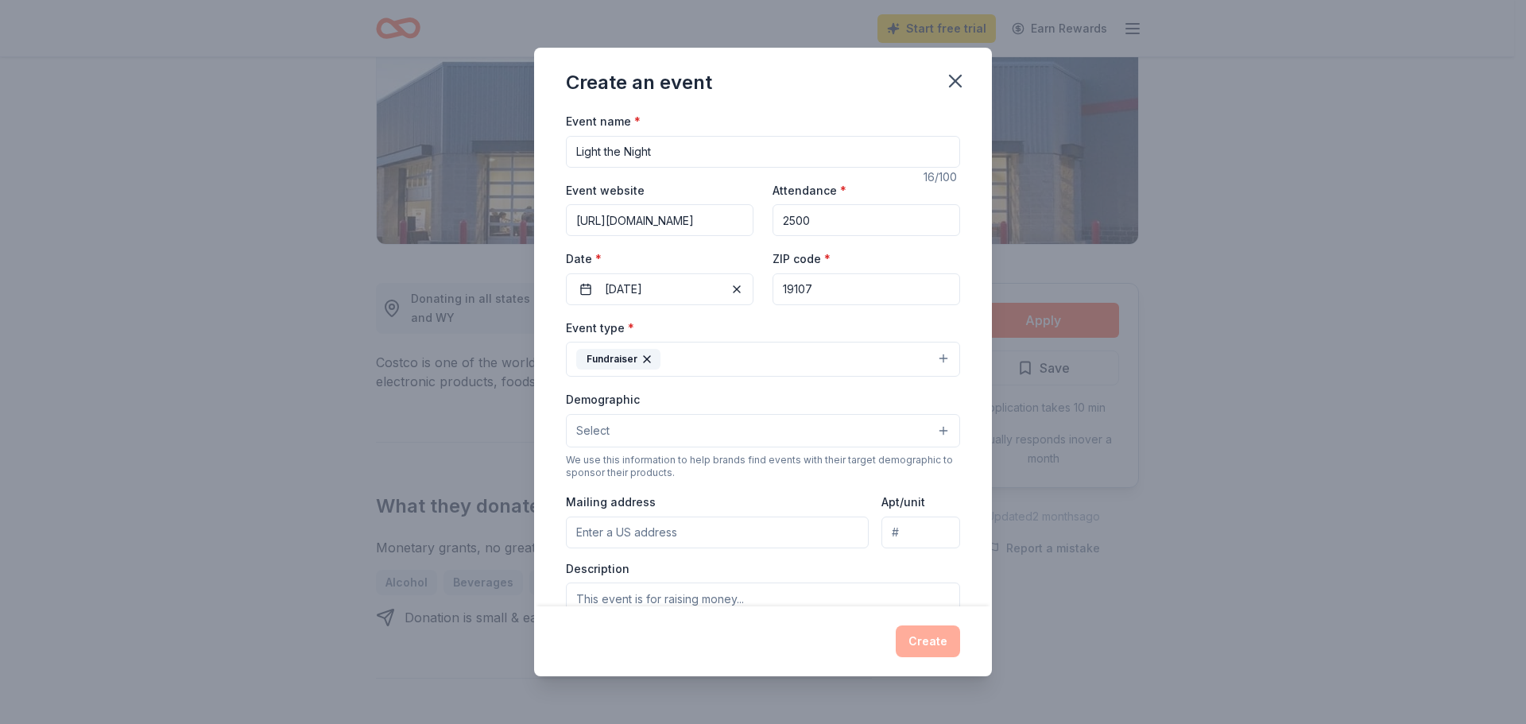
click at [718, 349] on button "Fundraiser" at bounding box center [763, 359] width 394 height 35
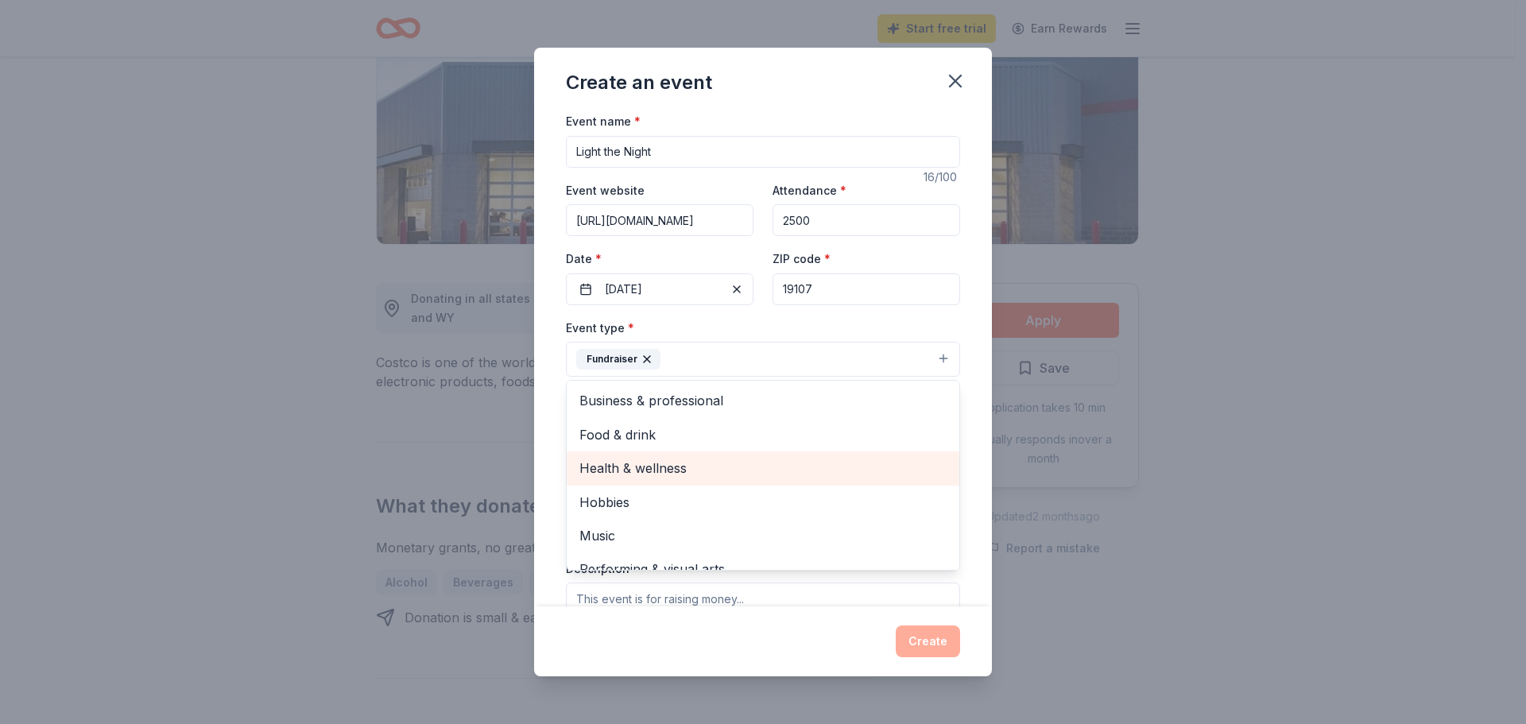
click at [705, 468] on span "Health & wellness" at bounding box center [762, 468] width 367 height 21
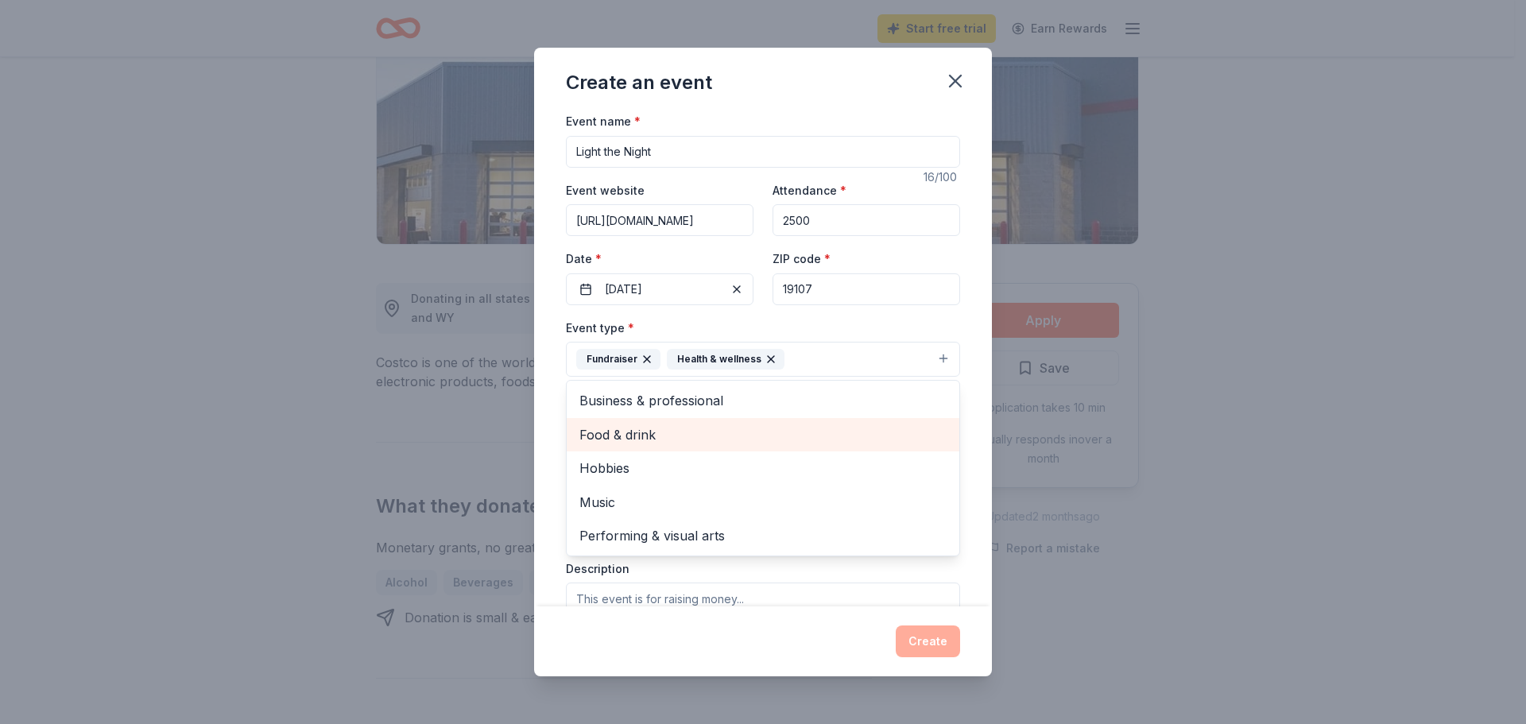
click at [728, 443] on span "Food & drink" at bounding box center [762, 434] width 367 height 21
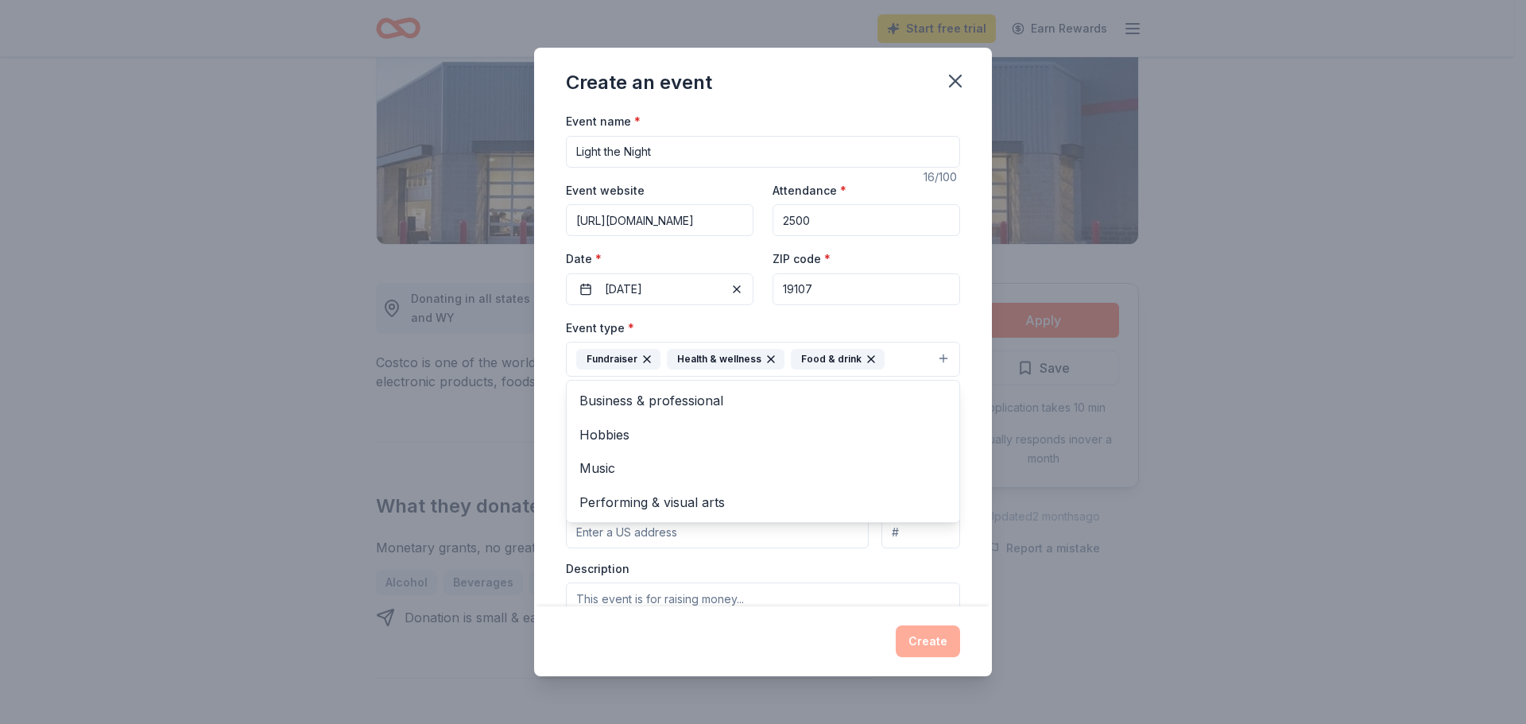
click at [545, 405] on div "Event name * Light the Night 16 /100 Event website https://www.lightthenight.or…" at bounding box center [763, 358] width 458 height 495
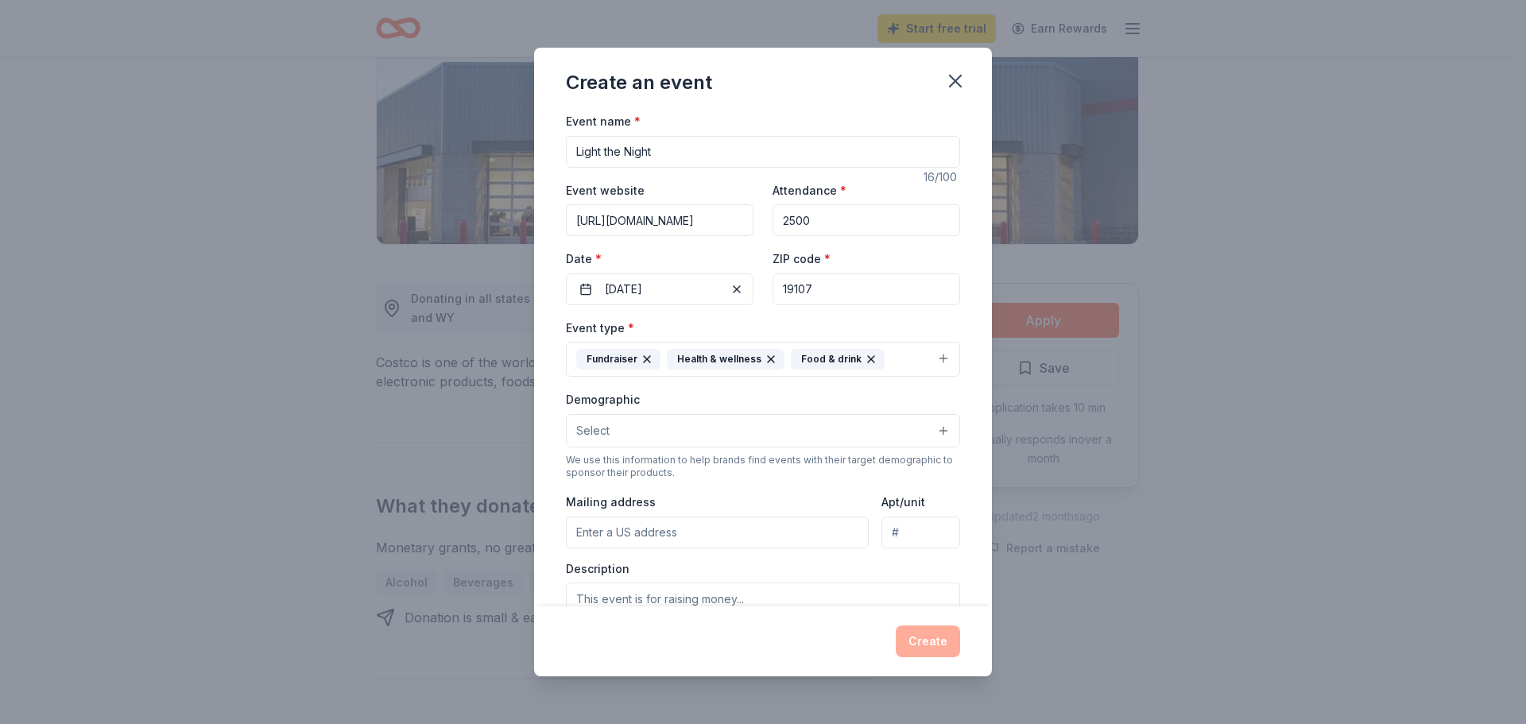
click at [657, 432] on button "Select" at bounding box center [763, 430] width 394 height 33
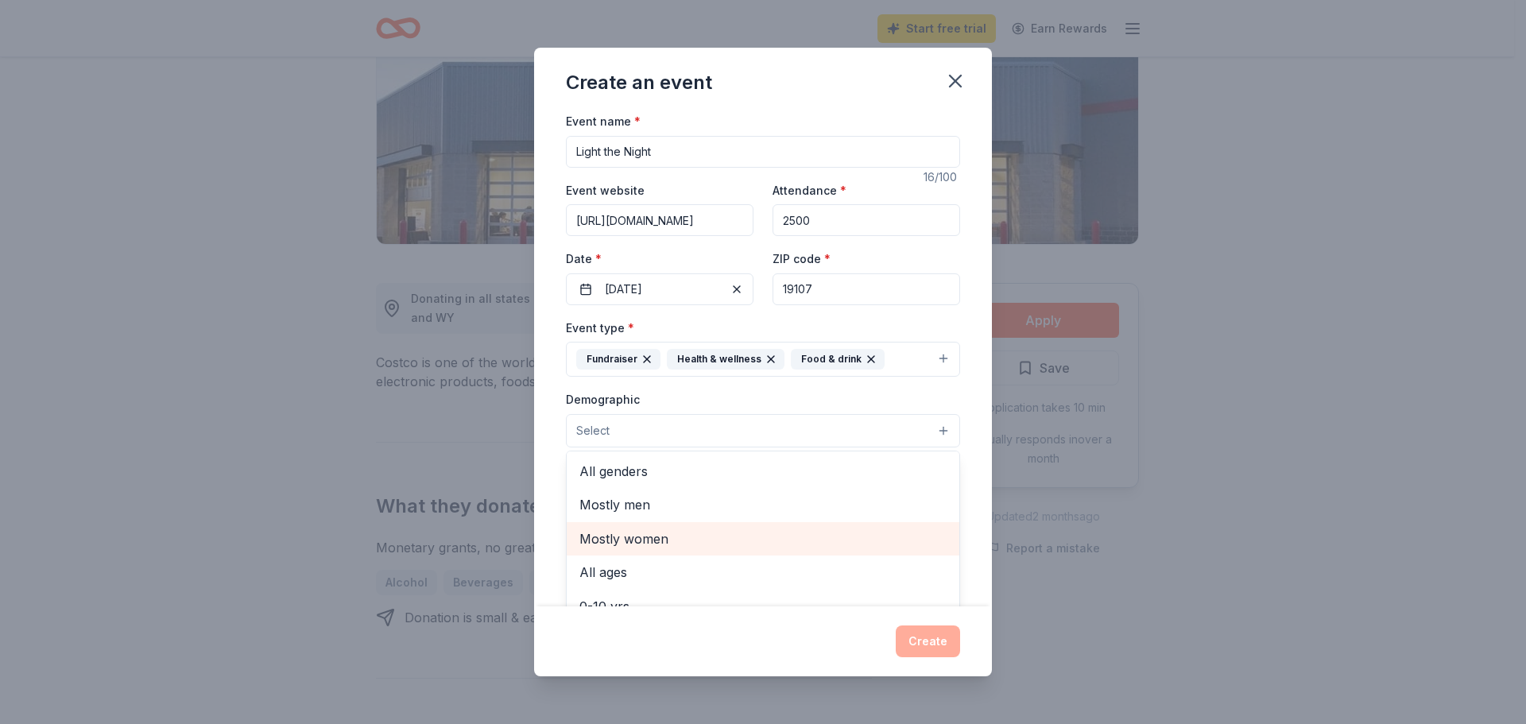
scroll to position [79, 0]
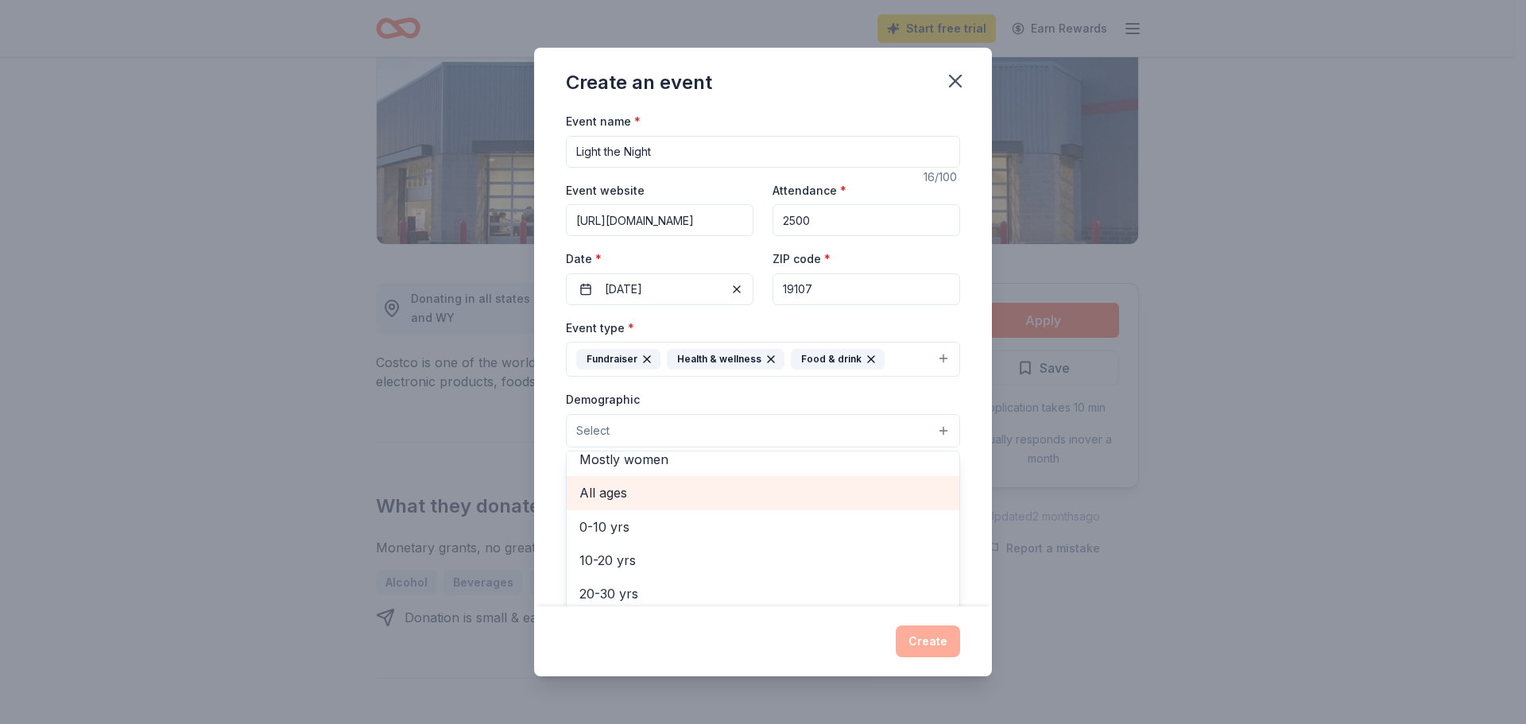
click at [646, 498] on span "All ages" at bounding box center [762, 492] width 367 height 21
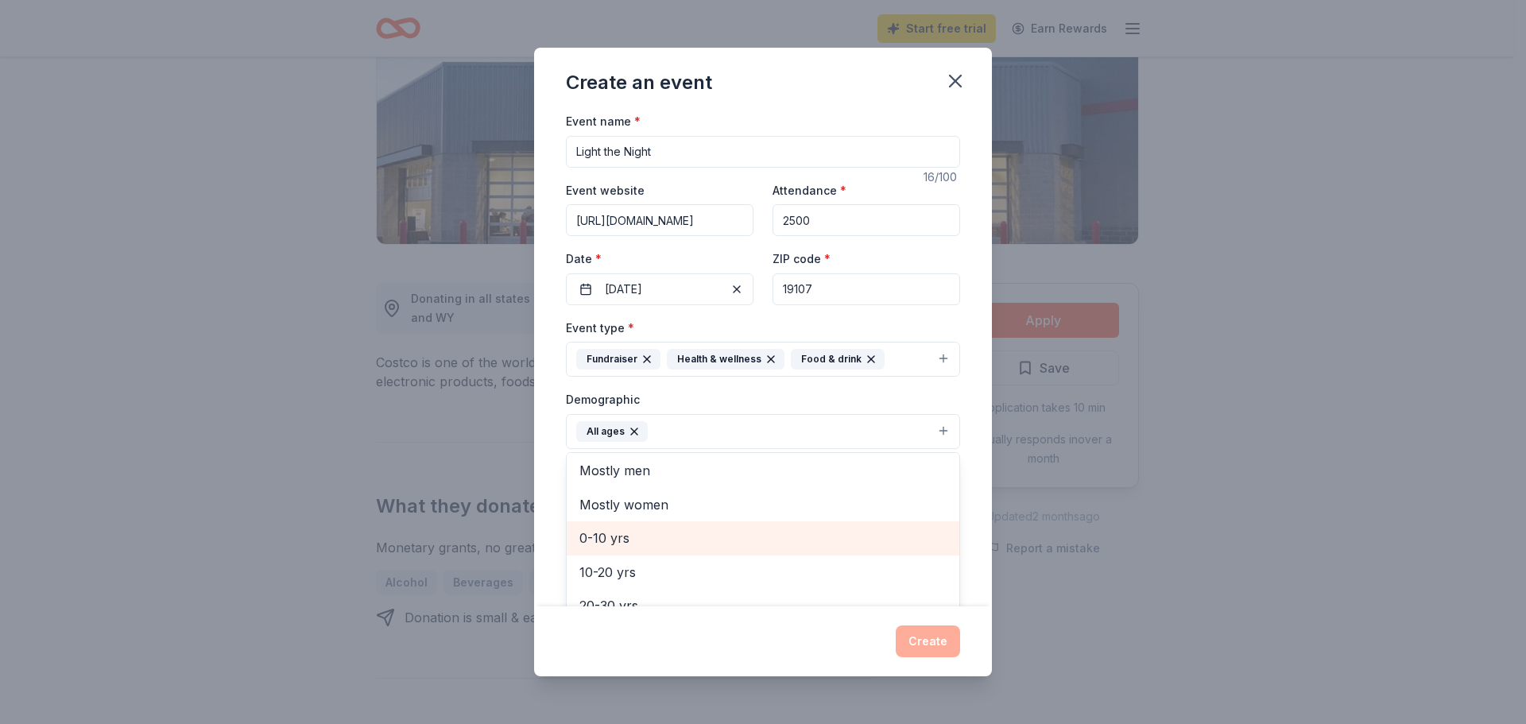
scroll to position [0, 0]
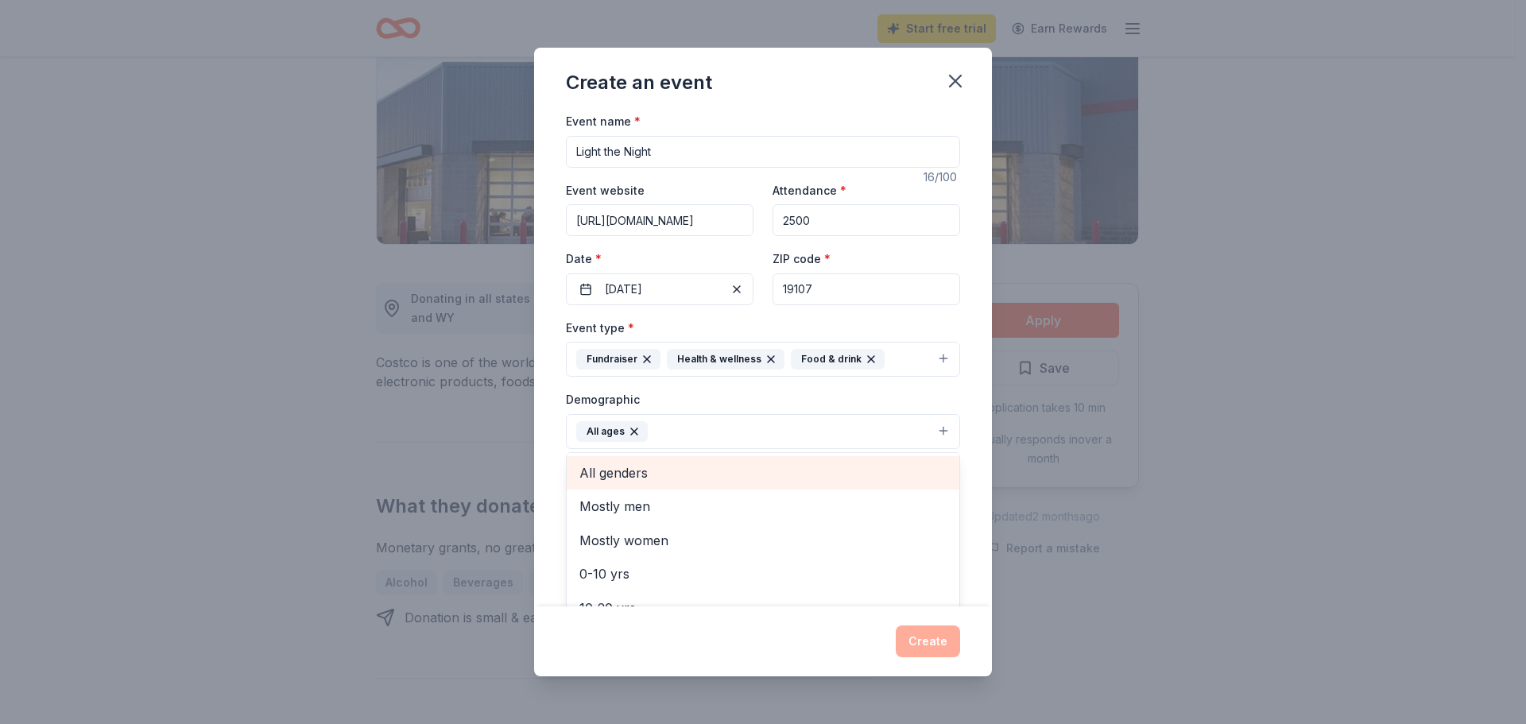
click at [666, 477] on span "All genders" at bounding box center [762, 473] width 367 height 21
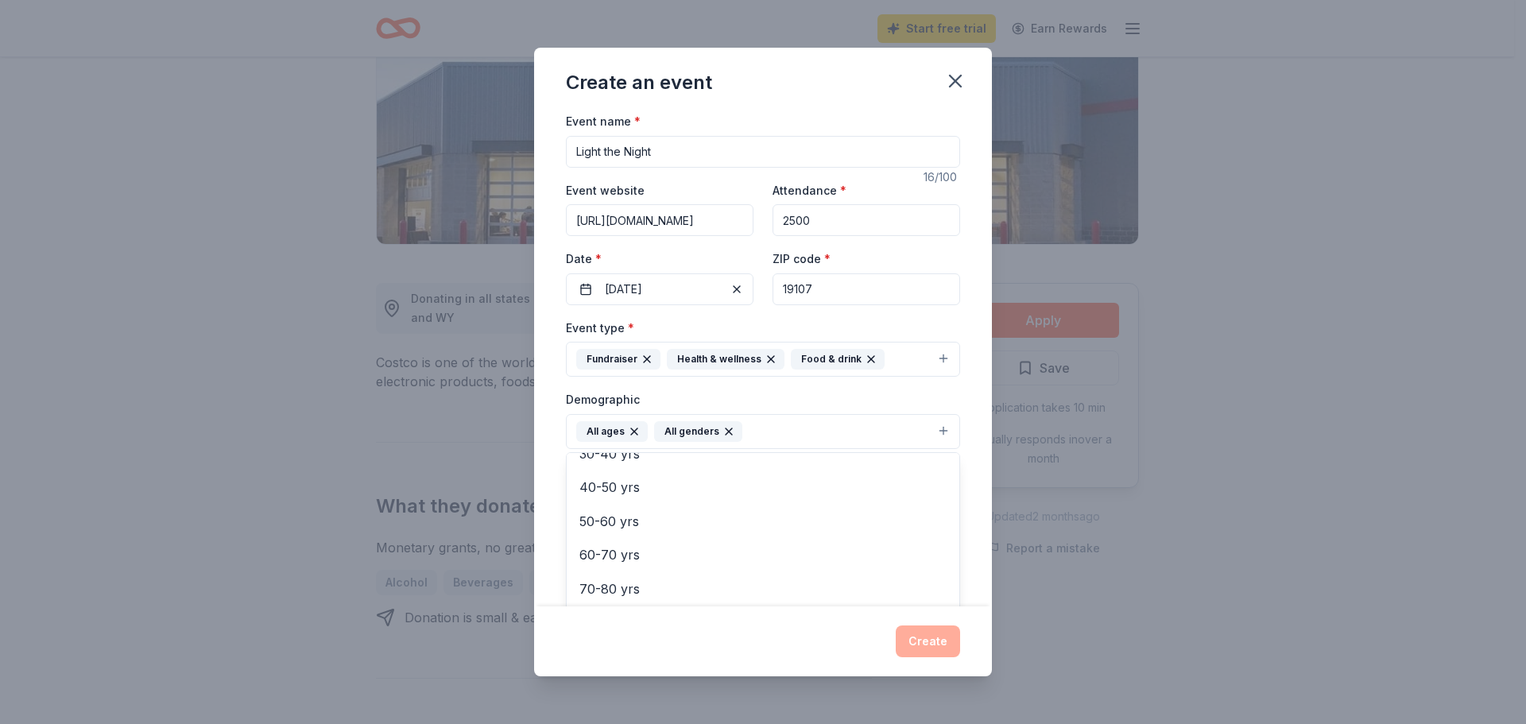
click at [562, 389] on div "Event name * Light the Night 16 /100 Event website https://www.lightthenight.or…" at bounding box center [763, 358] width 458 height 495
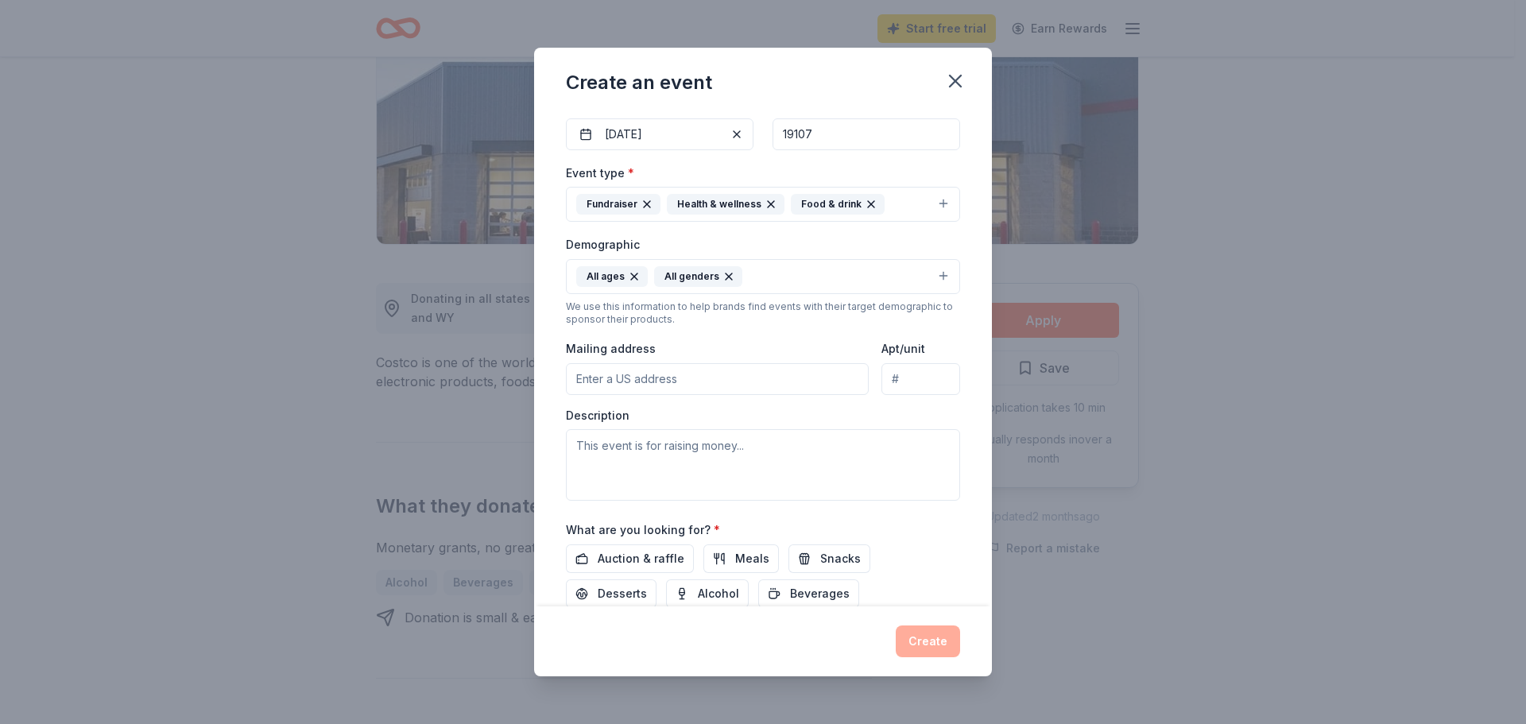
scroll to position [159, 0]
click at [651, 375] on input "Mailing address" at bounding box center [717, 375] width 303 height 32
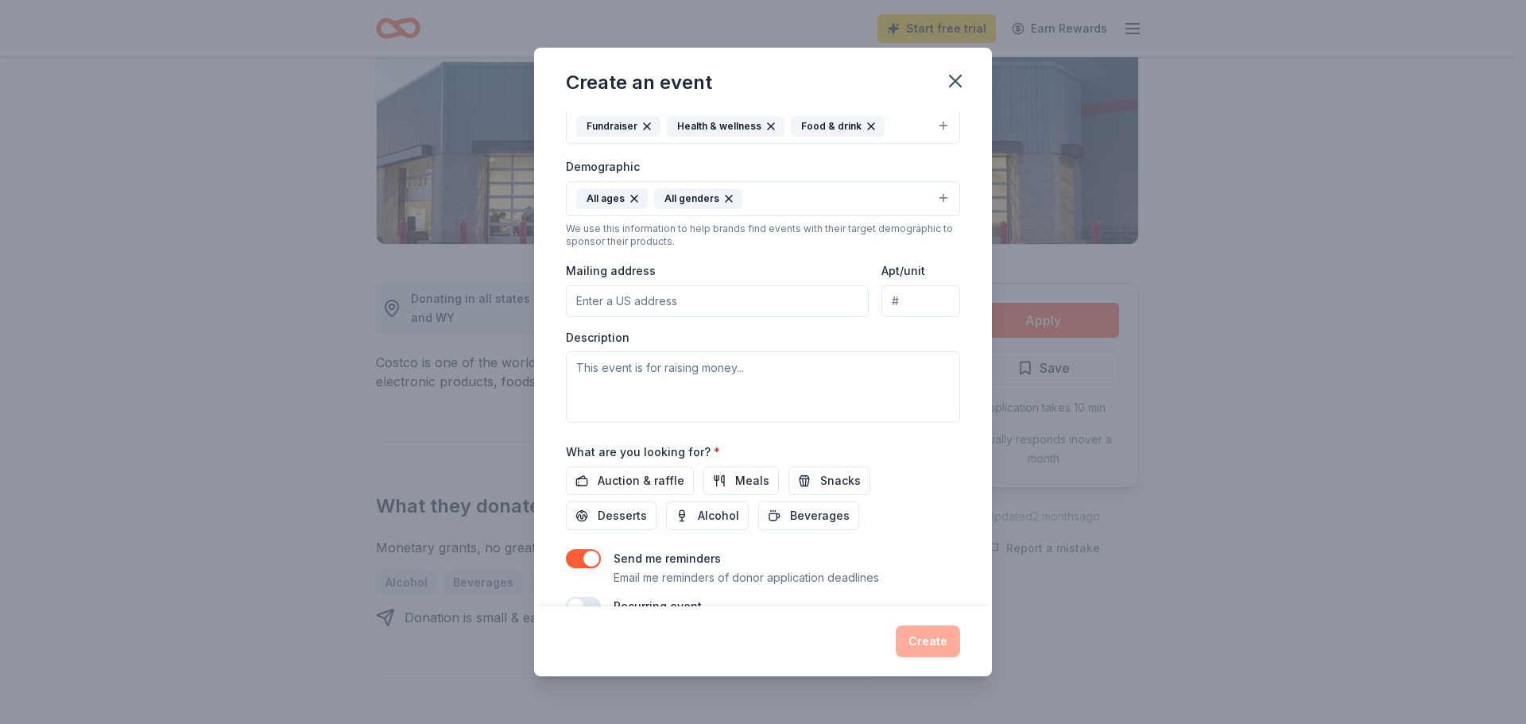
scroll to position [268, 0]
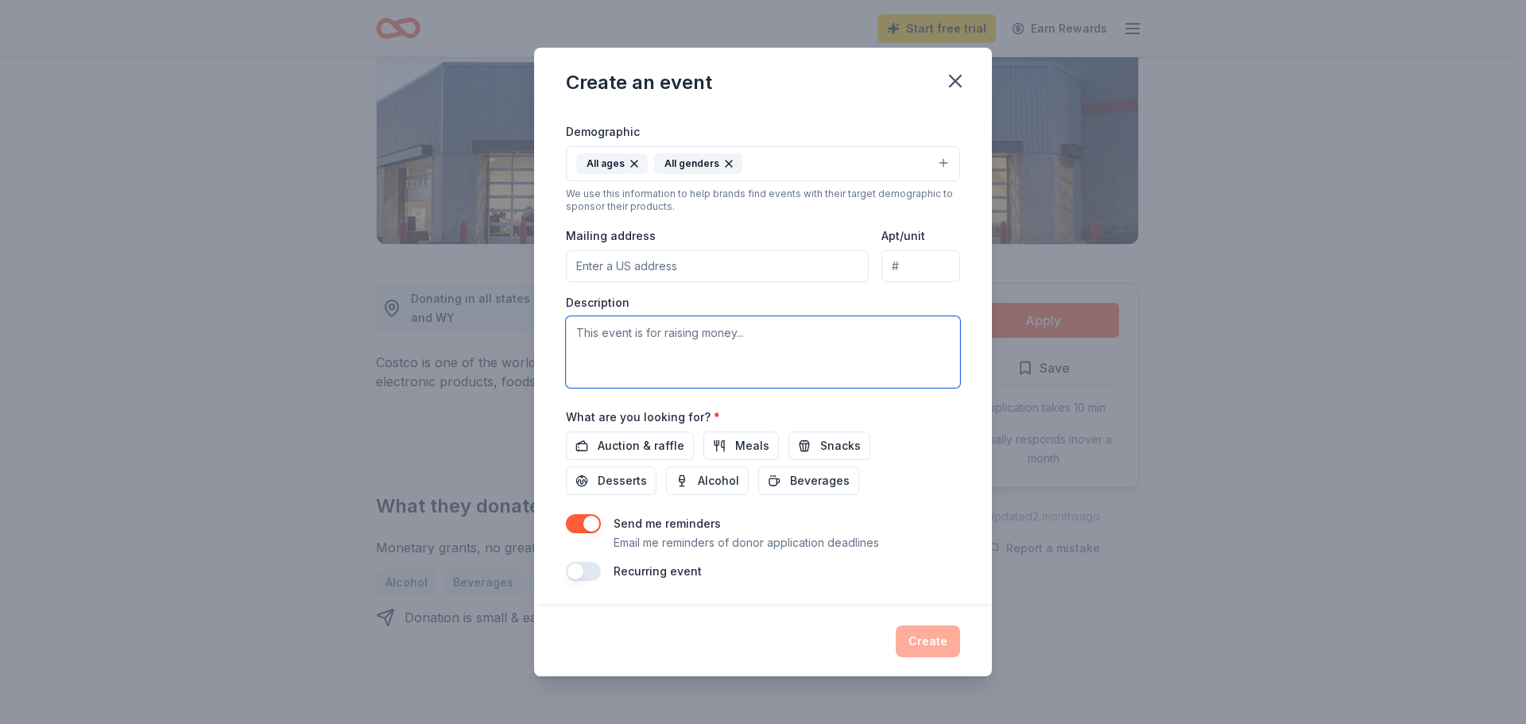
click at [680, 334] on textarea at bounding box center [763, 352] width 394 height 72
paste textarea "This fall, The Leukemia & Lymphoma Society (LLS) Central Pennsylvania will host…"
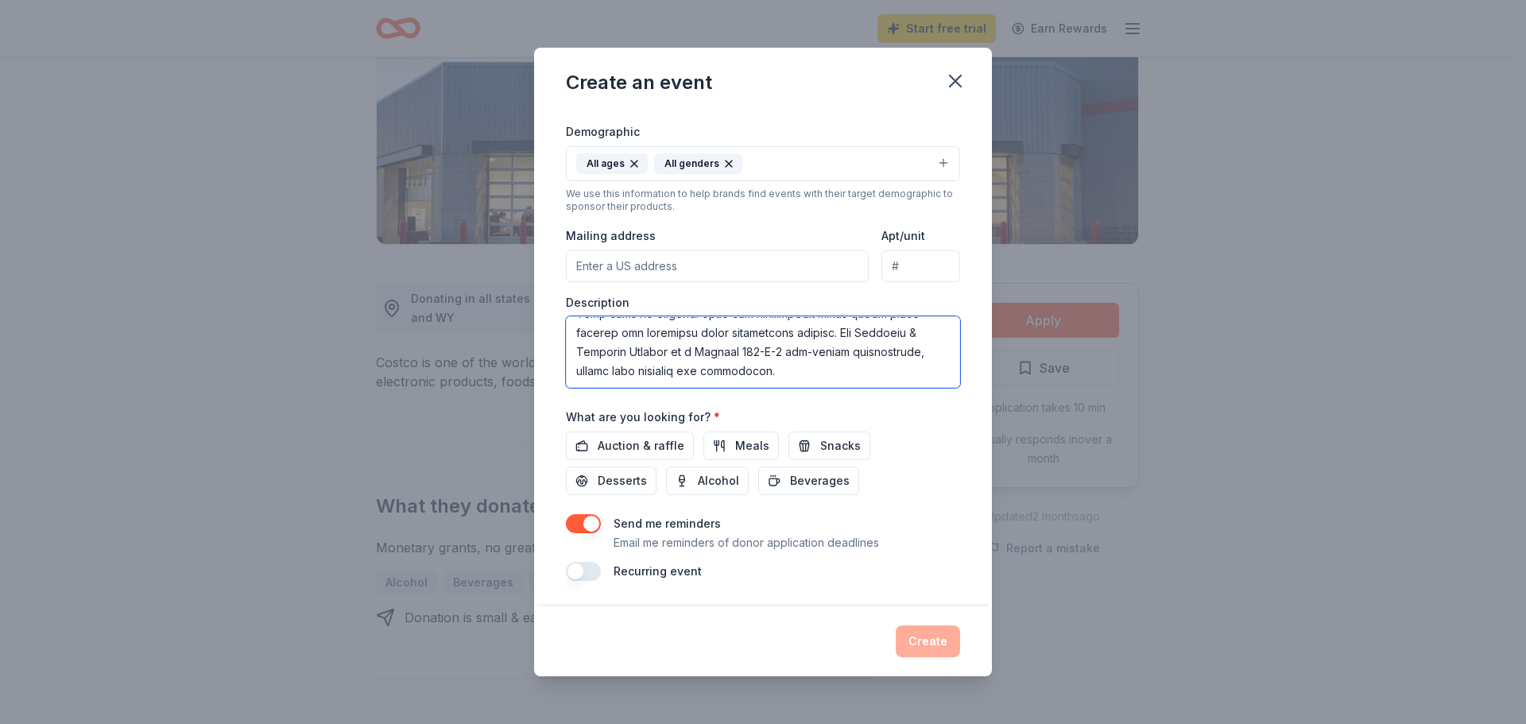
scroll to position [343, 0]
drag, startPoint x: 676, startPoint y: 372, endPoint x: 784, endPoint y: 354, distance: 108.7
click at [783, 356] on textarea at bounding box center [763, 352] width 394 height 72
paste textarea "If you have any questions, please feel free to contact me at 717.209.2815 or Ka…"
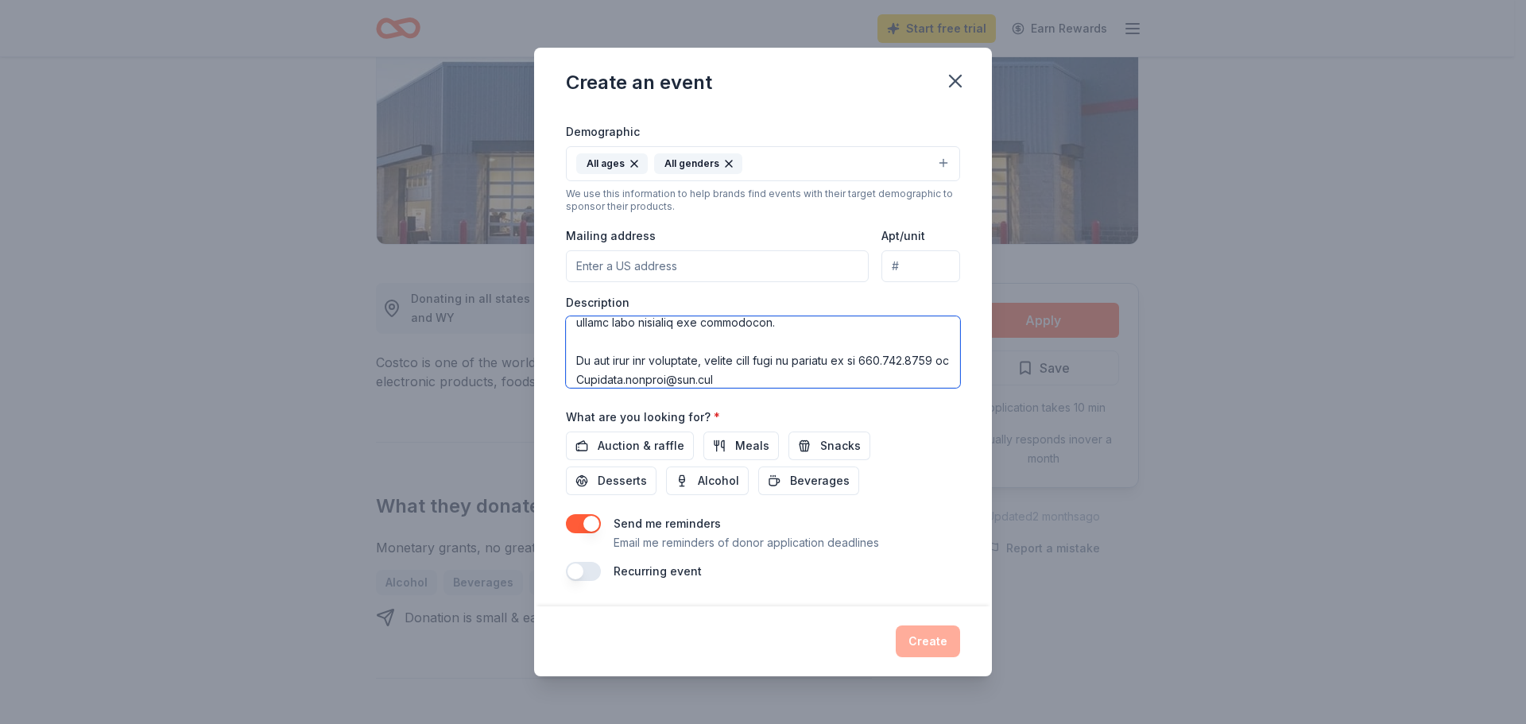
scroll to position [487, 0]
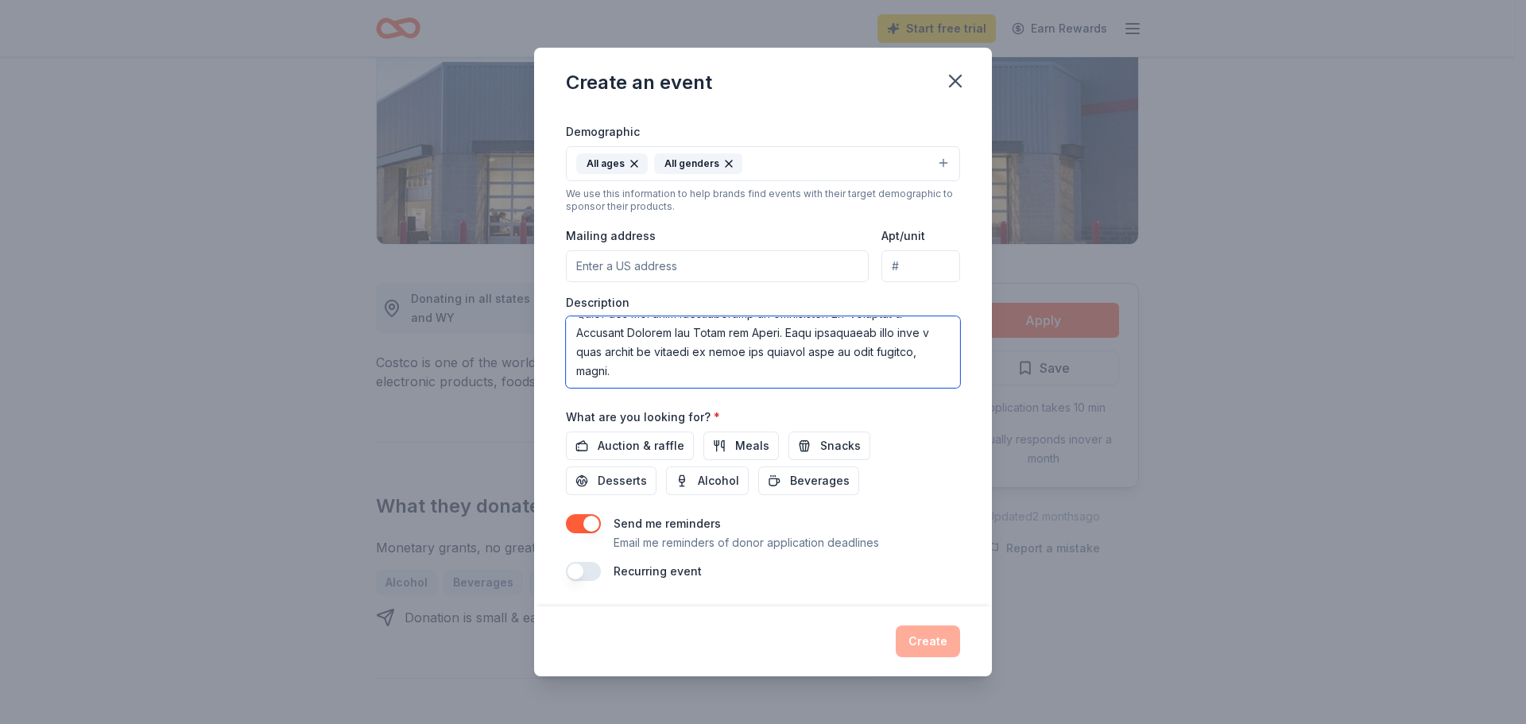
type textarea "This fall, The Leukemia & Lymphoma Society (LLS) Central Pennsylvania will host…"
click at [587, 524] on button "button" at bounding box center [583, 523] width 35 height 19
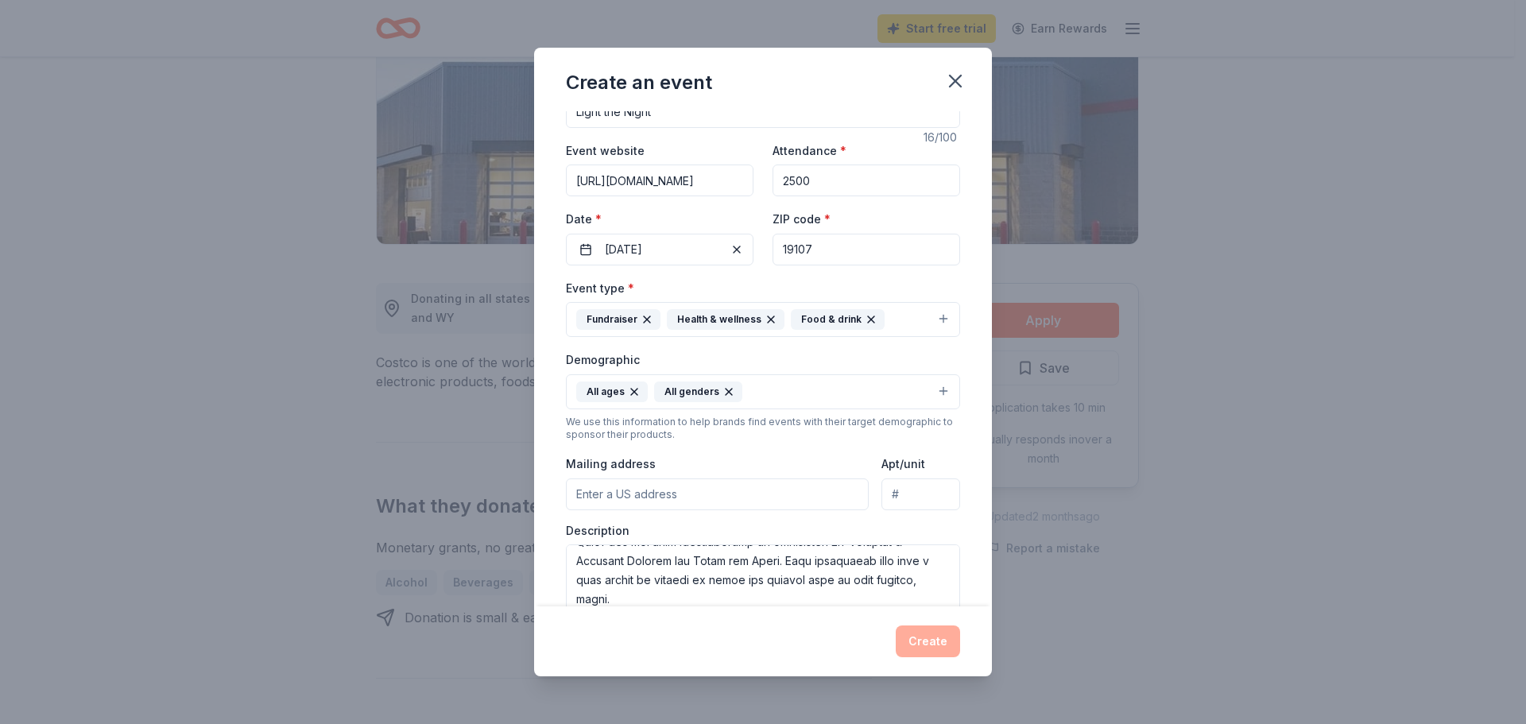
scroll to position [0, 0]
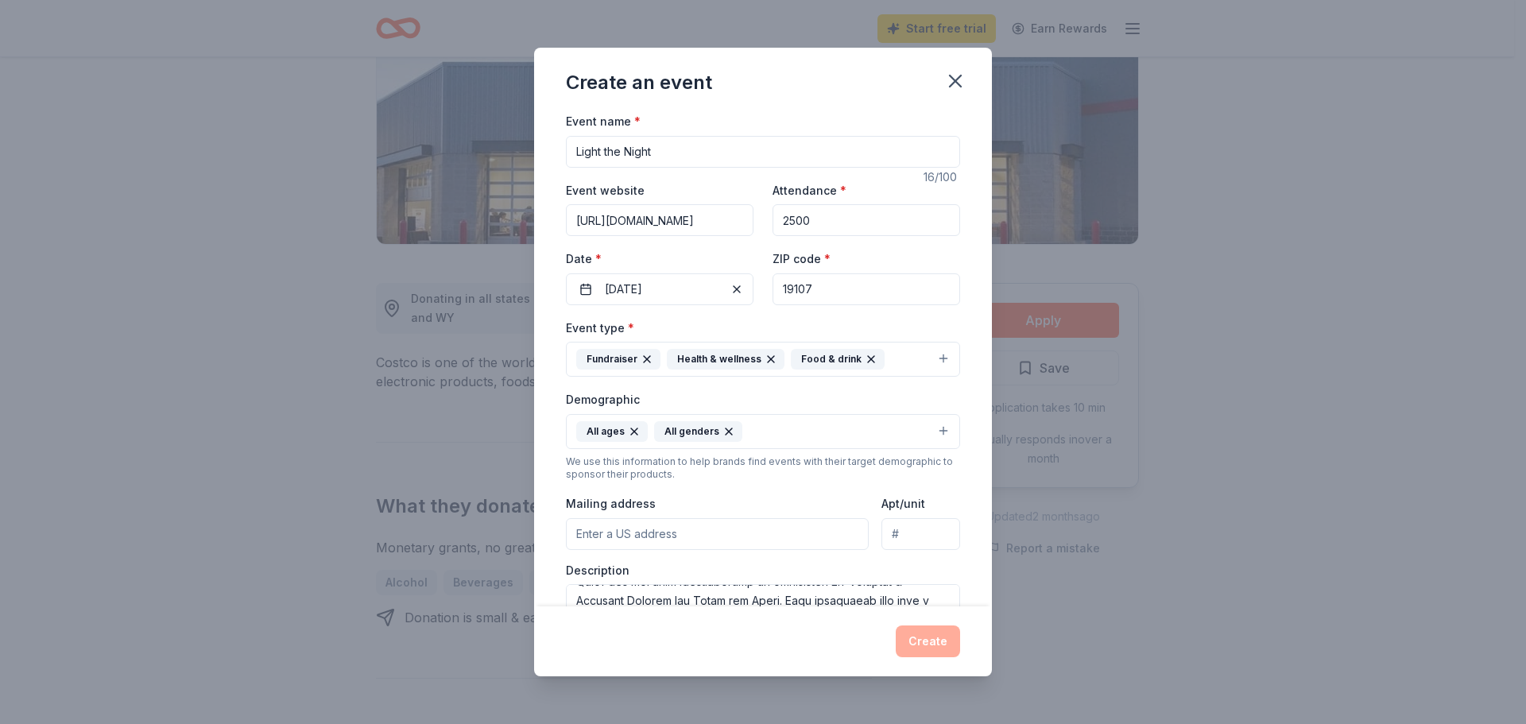
click at [841, 478] on div "We use this information to help brands find events with their target demographi…" at bounding box center [763, 467] width 394 height 25
click at [924, 644] on div "Create" at bounding box center [763, 641] width 394 height 32
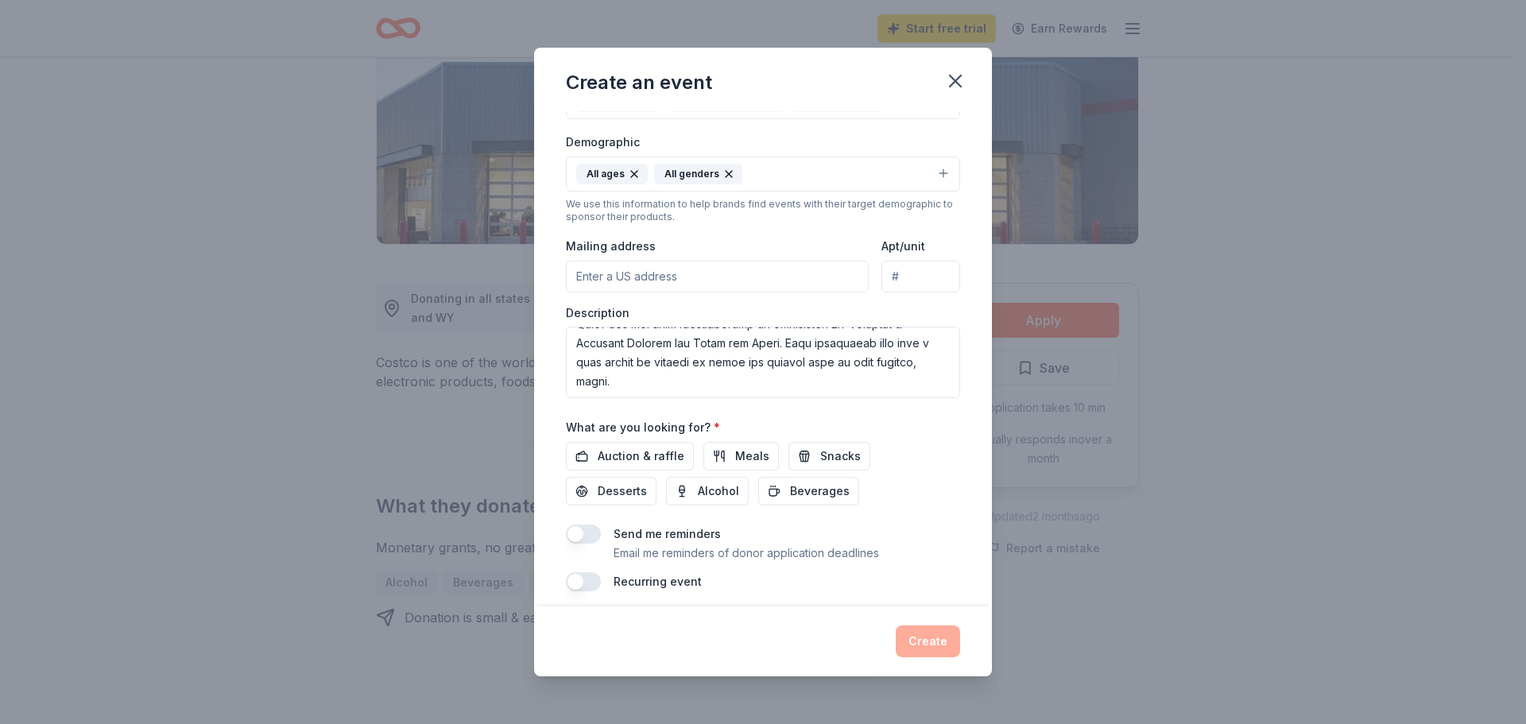
scroll to position [268, 0]
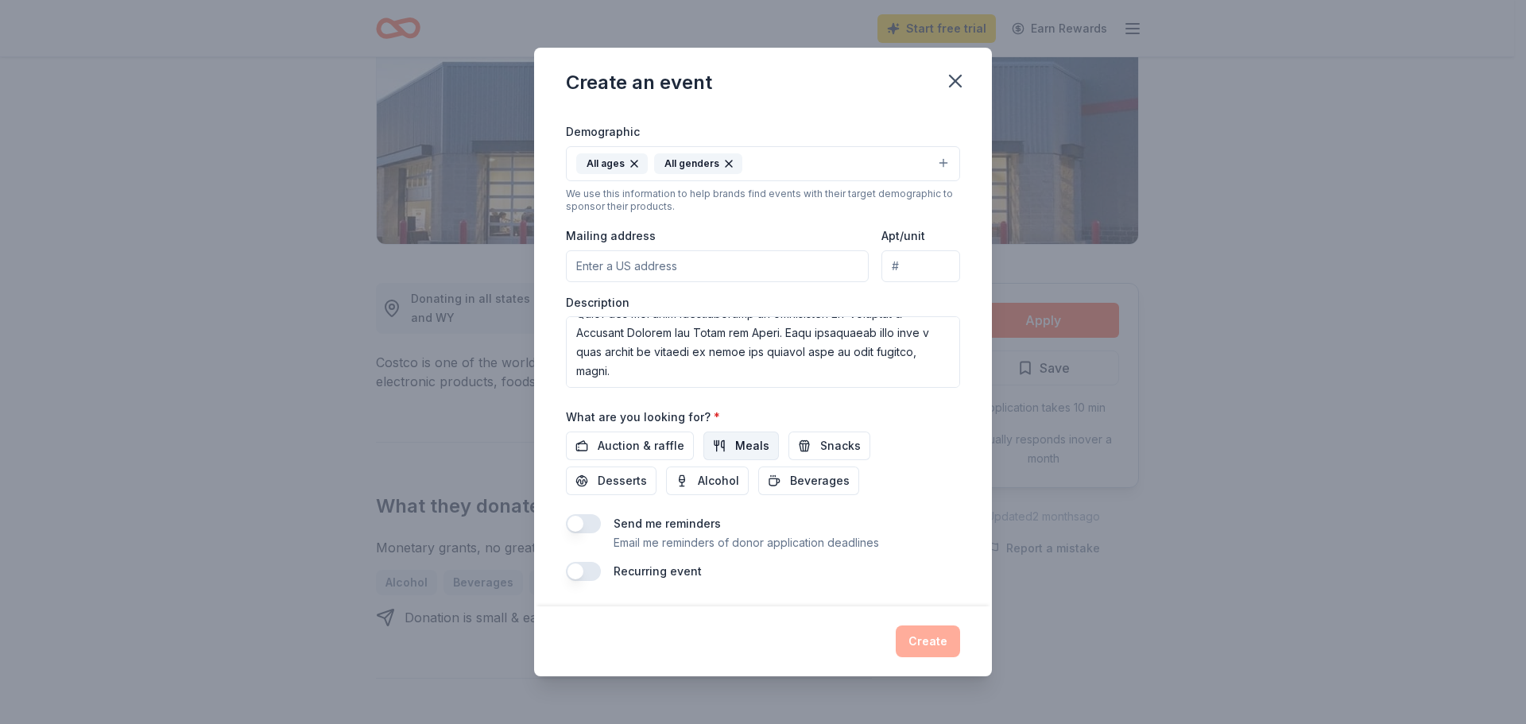
click at [726, 441] on button "Meals" at bounding box center [741, 446] width 76 height 29
click at [827, 451] on span "Snacks" at bounding box center [840, 445] width 41 height 19
click at [810, 483] on span "Beverages" at bounding box center [820, 480] width 60 height 19
click at [620, 485] on span "Desserts" at bounding box center [622, 480] width 49 height 19
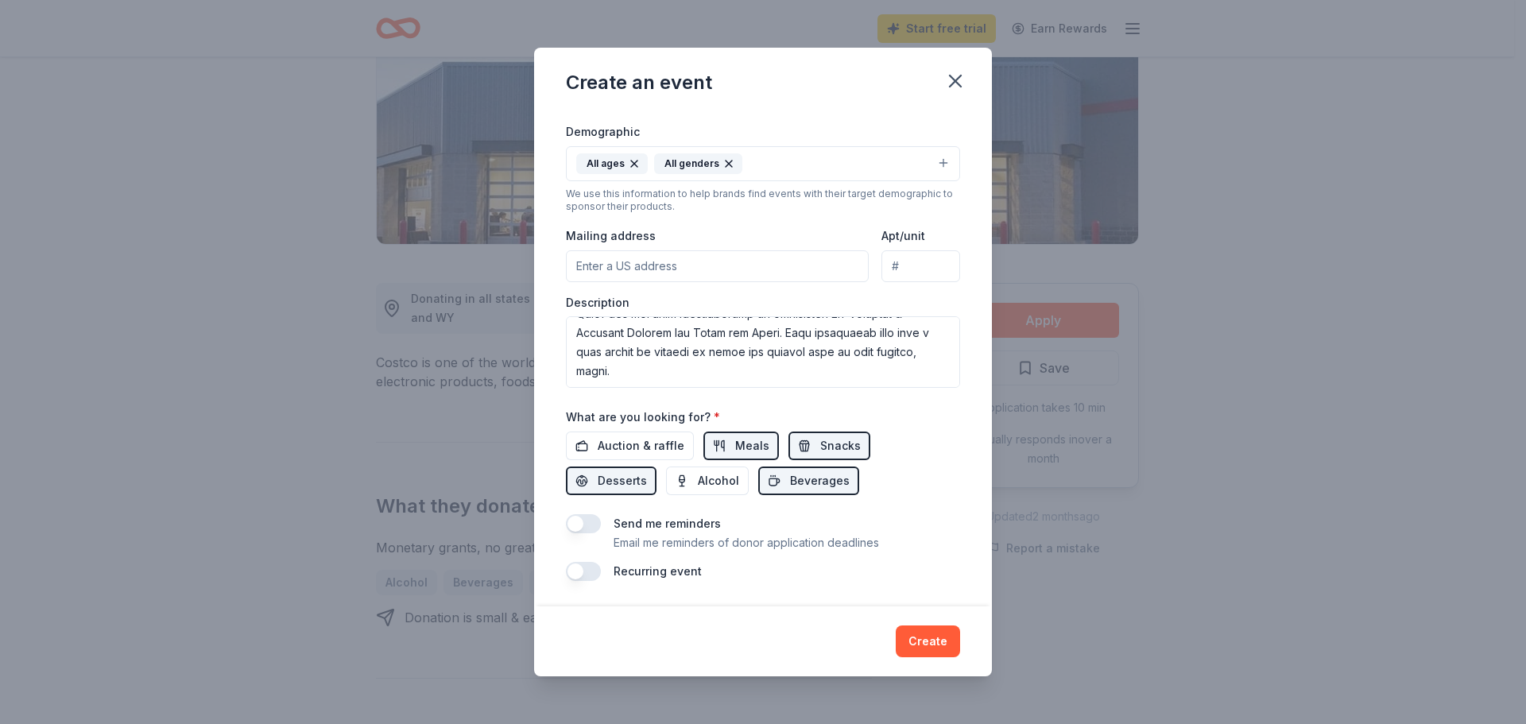
click at [921, 624] on div "Create" at bounding box center [763, 641] width 458 height 70
click at [927, 637] on button "Create" at bounding box center [928, 641] width 64 height 32
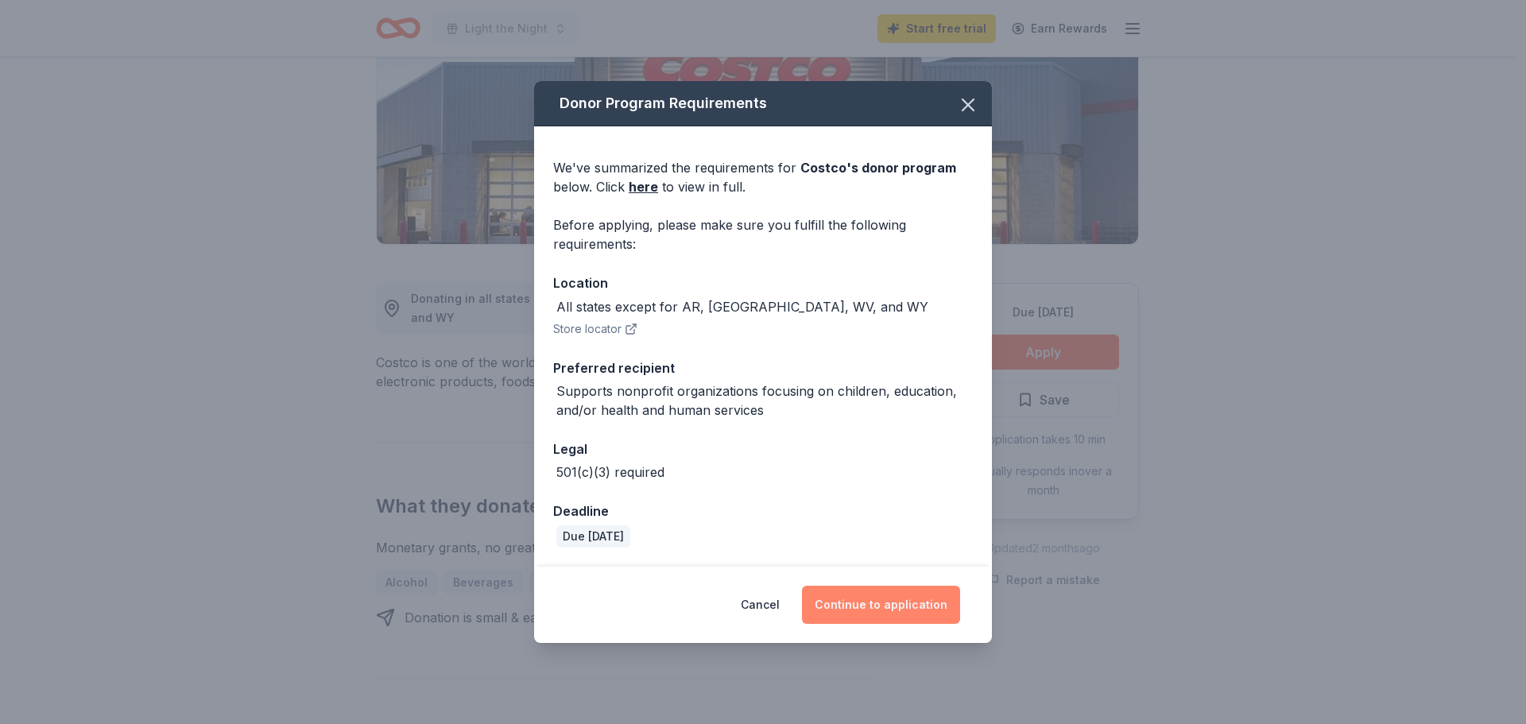
click at [903, 602] on button "Continue to application" at bounding box center [881, 605] width 158 height 38
